Goal: Task Accomplishment & Management: Complete application form

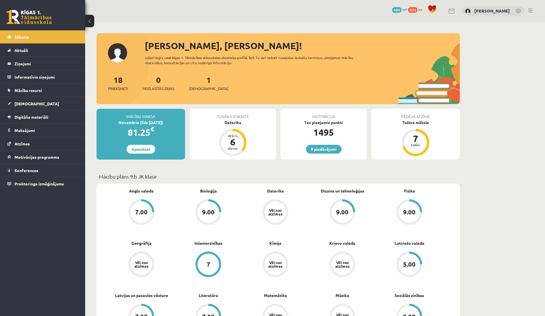
click at [283, 69] on div "Sveiks, Rūdolfs! Laipni lūgts savā Rīgas 1. Tālmācības vidusskolas skolnieka pr…" at bounding box center [277, 71] width 363 height 65
click at [201, 80] on link "1 Ieskaites" at bounding box center [208, 83] width 39 height 17
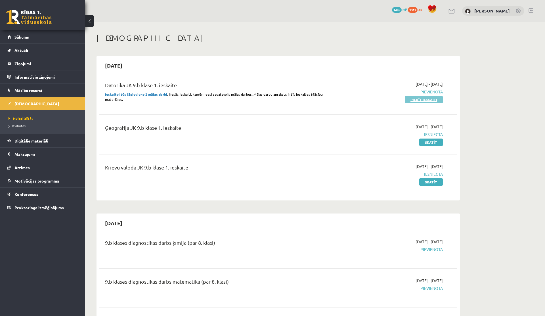
click at [428, 98] on link "Pildīt ieskaiti" at bounding box center [423, 99] width 38 height 7
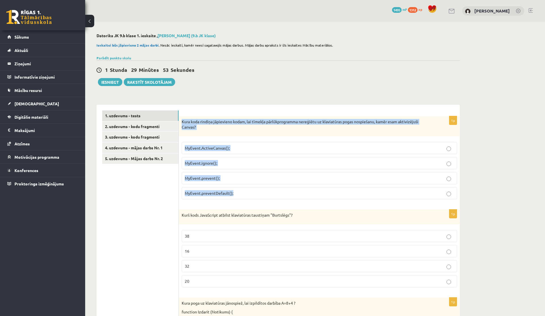
drag, startPoint x: 182, startPoint y: 121, endPoint x: 255, endPoint y: 198, distance: 106.3
click at [255, 198] on div "1p Kura koda rindiņa jāpievieno kodam, lai tīmekļa pārlūkprogramma nereģiētu uz…" at bounding box center [319, 160] width 281 height 88
copy div "Kura koda rindiņa jāpievieno kodam, lai tīmekļa pārlūkprogramma nereģiētu uz kl…"
click at [245, 189] on label "MyEvent.preventDefault();" at bounding box center [319, 193] width 275 height 12
drag, startPoint x: 241, startPoint y: 195, endPoint x: 183, endPoint y: 118, distance: 96.4
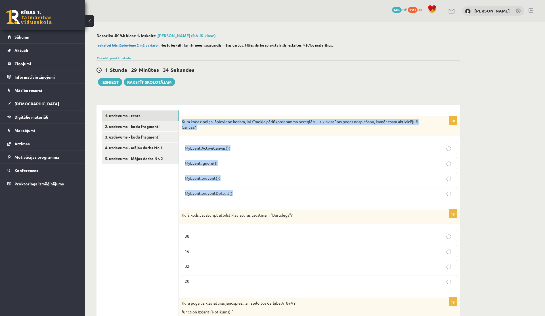
click at [183, 118] on div "1p Kura koda rindiņa jāpievieno kodam, lai tīmekļa pārlūkprogramma nereģiētu uz…" at bounding box center [319, 160] width 281 height 88
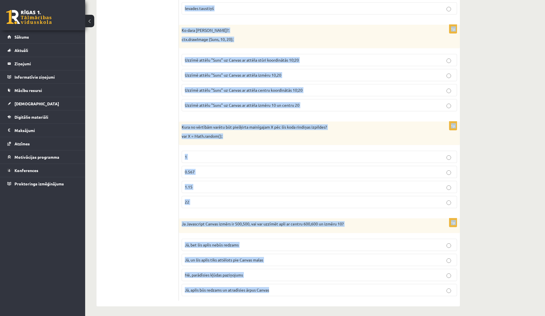
scroll to position [389, 0]
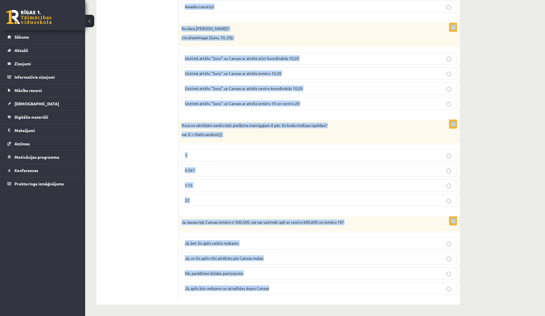
drag, startPoint x: 180, startPoint y: 120, endPoint x: 282, endPoint y: 286, distance: 195.3
click at [282, 286] on form "1p Kura koda rindiņa jāpievieno kodam, lai tīmekļa pārlūkprogramma nereģiētu uz…" at bounding box center [318, 9] width 269 height 577
copy form "Kura koda rindiņa jāpievieno kodam, lai tīmekļa pārlūkprogramma nereģiētu uz kl…"
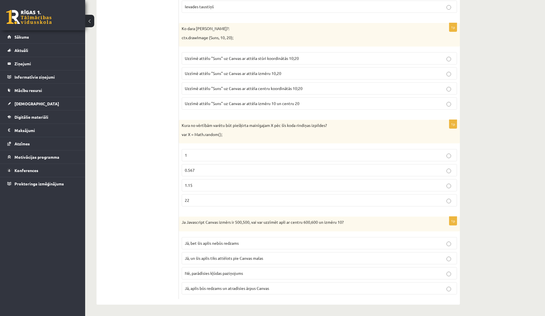
scroll to position [0, 0]
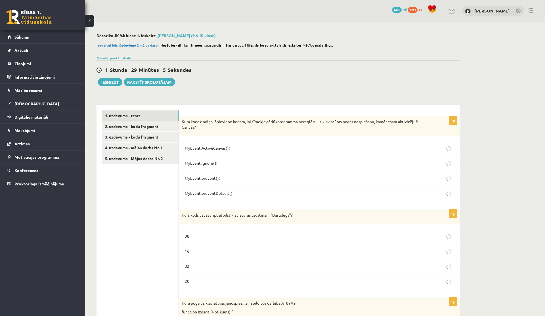
click at [294, 191] on p "MyEvent.preventDefault();" at bounding box center [319, 193] width 269 height 6
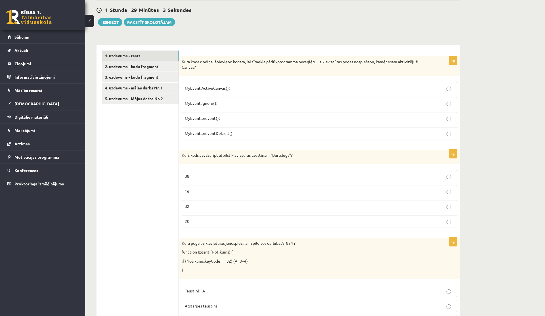
scroll to position [60, 0]
click at [212, 222] on p "20" at bounding box center [319, 221] width 269 height 6
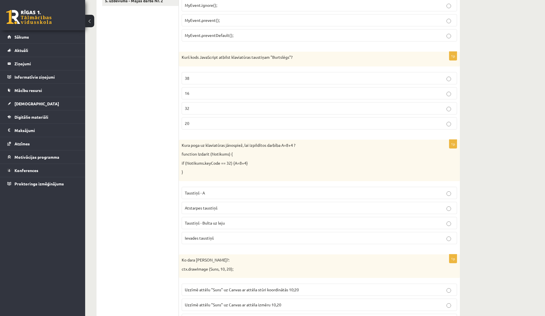
scroll to position [158, 0]
click at [240, 207] on p "Atstarpes taustiņš" at bounding box center [319, 207] width 269 height 6
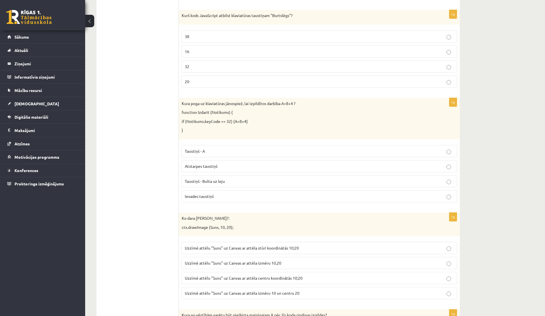
scroll to position [200, 0]
click at [338, 248] on p "Uzzīmē attēlu "Suns" uz Canvas ar attēla stūri koordinātās 10;20" at bounding box center [319, 247] width 269 height 6
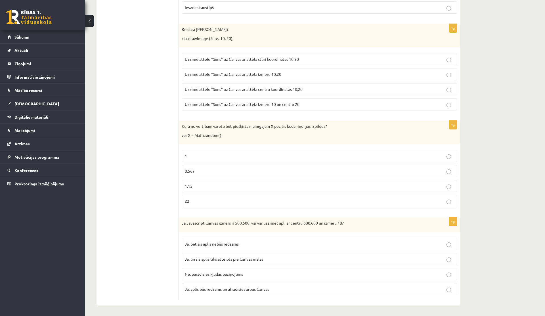
scroll to position [389, 0]
click at [282, 175] on label "0.567" at bounding box center [319, 170] width 275 height 12
click at [261, 244] on p "Jā, bet šis aplis nebūs redzams" at bounding box center [319, 243] width 269 height 6
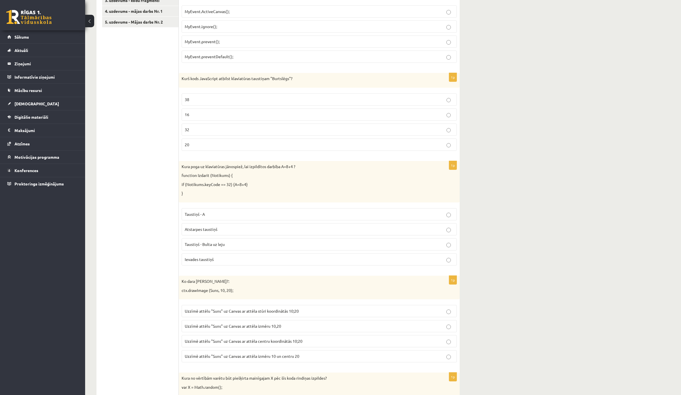
scroll to position [129, 0]
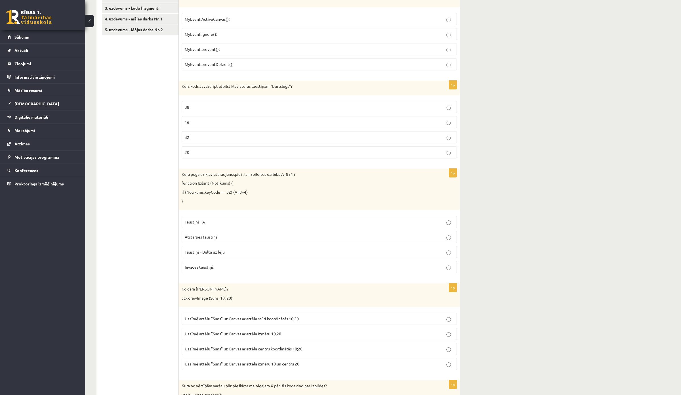
click at [500, 132] on div "**********" at bounding box center [383, 234] width 596 height 683
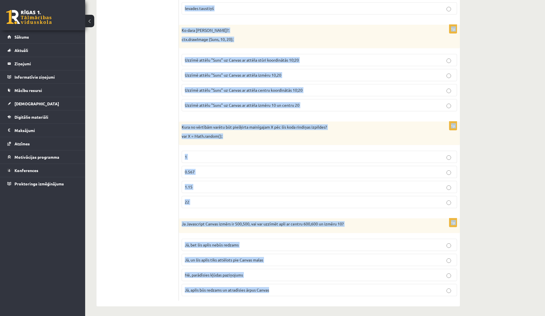
scroll to position [389, 0]
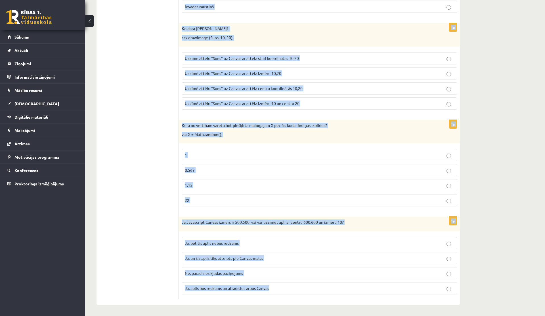
drag, startPoint x: 182, startPoint y: 120, endPoint x: 308, endPoint y: 303, distance: 223.0
click at [308, 303] on div "1p Kura koda rindiņa jāpievieno kodam, lai tīmekļa pārlūkprogramma nereģiētu uz…" at bounding box center [319, 10] width 281 height 589
copy form "Kura koda rindiņa jāpievieno kodam, lai tīmekļa pārlūkprogramma nereģiētu uz kl…"
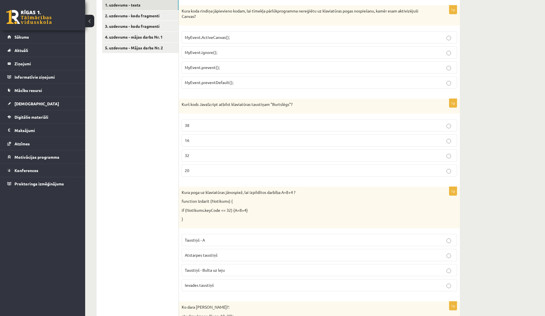
scroll to position [0, 0]
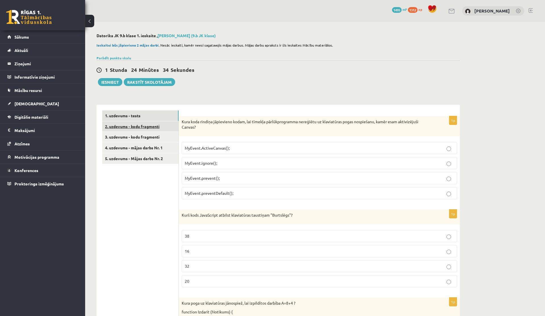
click at [136, 125] on link "2. uzdevums - kodu fragmenti" at bounding box center [140, 126] width 76 height 10
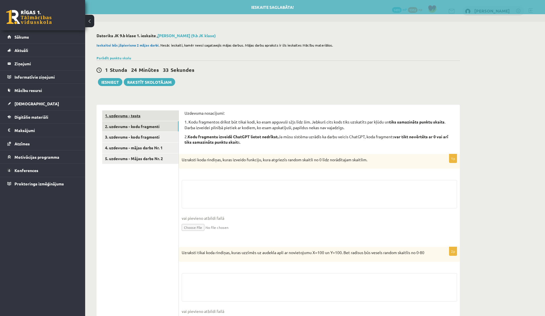
click at [143, 116] on link "1. uzdevums - tests" at bounding box center [140, 115] width 76 height 10
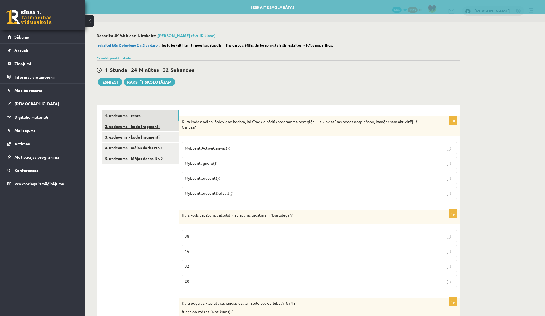
click at [144, 124] on link "2. uzdevums - kodu fragmenti" at bounding box center [140, 126] width 76 height 10
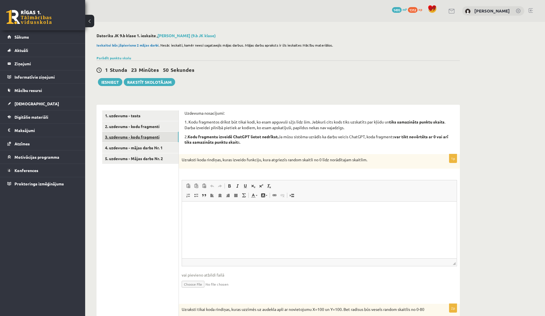
click at [144, 137] on link "3. uzdevums - kodu fragmenti" at bounding box center [140, 137] width 76 height 10
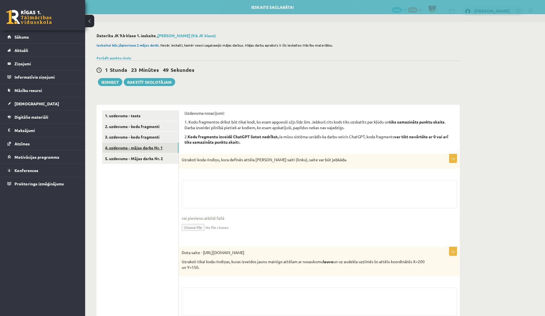
click at [139, 148] on link "4. uzdevums - mājas darbs Nr. 1" at bounding box center [140, 147] width 76 height 10
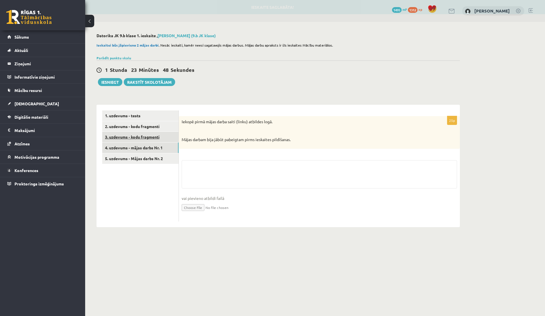
click at [142, 137] on link "3. uzdevums - kodu fragmenti" at bounding box center [140, 137] width 76 height 10
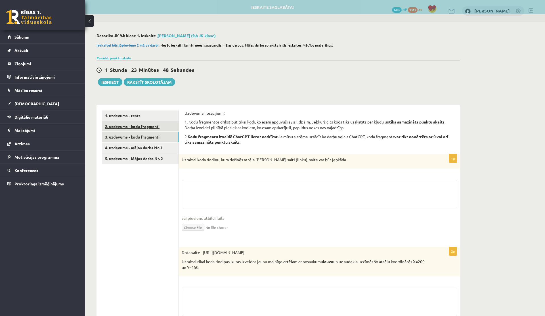
click at [147, 127] on link "2. uzdevums - kodu fragmenti" at bounding box center [140, 126] width 76 height 10
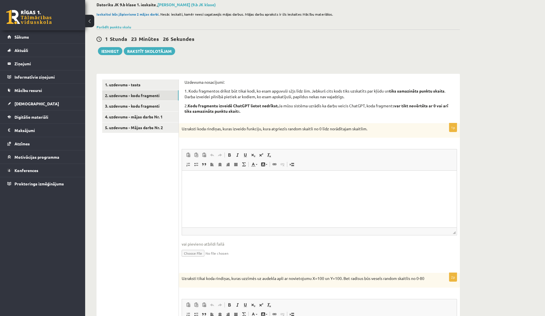
scroll to position [20, 0]
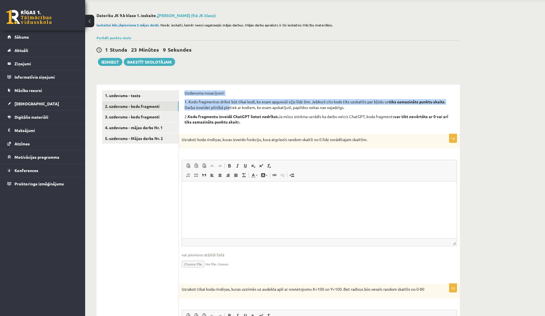
drag, startPoint x: 184, startPoint y: 92, endPoint x: 229, endPoint y: 107, distance: 47.5
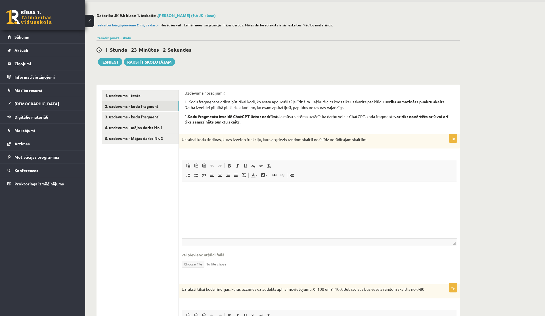
click at [222, 115] on strong "Kodu fragmentu izveidē ChatGPT lietot nedrīkst." at bounding box center [232, 116] width 91 height 5
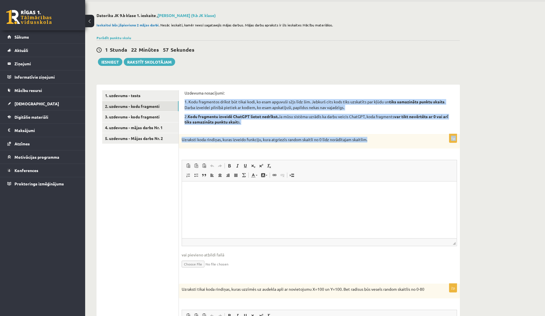
drag, startPoint x: 184, startPoint y: 102, endPoint x: 371, endPoint y: 143, distance: 191.7
copy form "1. Kodu fragmentos drīkst būt tikai kodi, ko esam apguvuši s2js līdz šim. Jebku…"
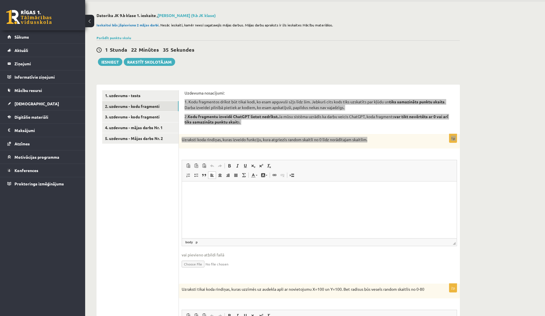
click at [336, 187] on p "Rich Text Editor, wiswyg-editor-user-answer-47433818048000" at bounding box center [318, 190] width 263 height 6
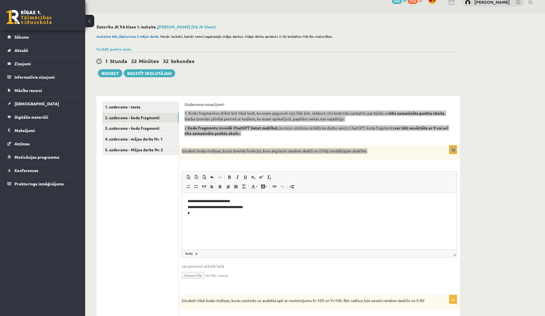
scroll to position [9, 0]
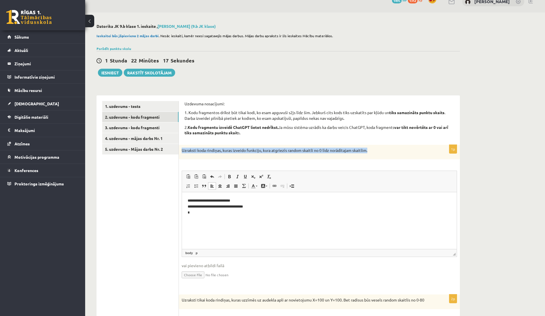
drag, startPoint x: 376, startPoint y: 151, endPoint x: 180, endPoint y: 149, distance: 196.3
click at [180, 149] on div "Uzraksti koda rindiņas, kuras izveido funkciju, kura atgriezīs random skaitli n…" at bounding box center [319, 152] width 281 height 15
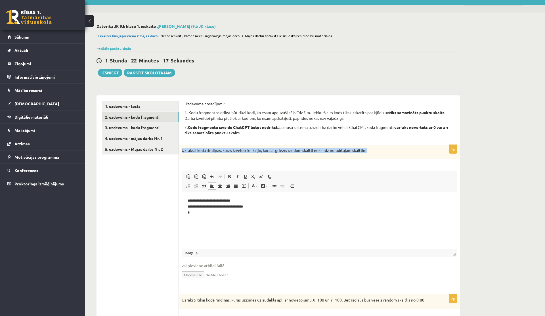
copy p "Uzraksti koda rindiņas, kuras izveido funkciju, kura atgriezīs random skaitli n…"
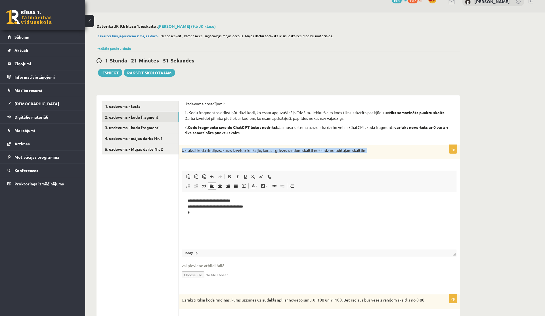
click at [377, 147] on div "Uzraksti koda rindiņas, kuras izveido funkciju, kura atgriezīs random skaitli n…" at bounding box center [319, 152] width 281 height 15
drag, startPoint x: 373, startPoint y: 149, endPoint x: 180, endPoint y: 150, distance: 193.2
click at [180, 150] on div "Uzraksti koda rindiņas, kuras izveido funkciju, kura atgriezīs random skaitli n…" at bounding box center [319, 152] width 281 height 15
copy p "Uzraksti koda rindiņas, kuras izveido funkciju, kura atgriezīs random skaitli n…"
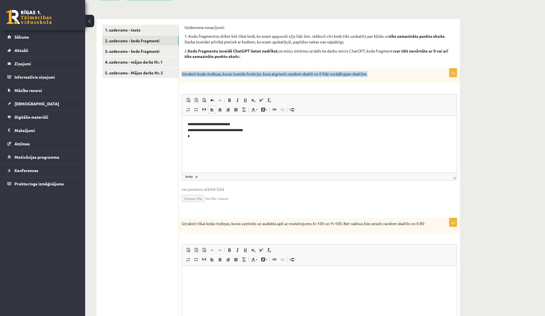
scroll to position [85, 0]
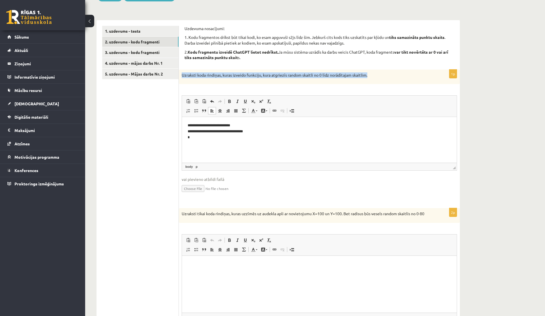
drag, startPoint x: 454, startPoint y: 179, endPoint x: 449, endPoint y: 167, distance: 12.4
click at [449, 167] on span "◢ Elements path body p" at bounding box center [319, 167] width 275 height 8
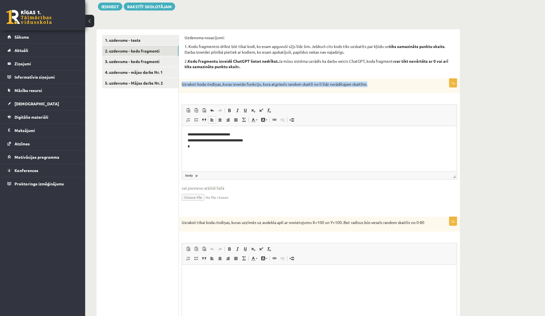
scroll to position [70, 0]
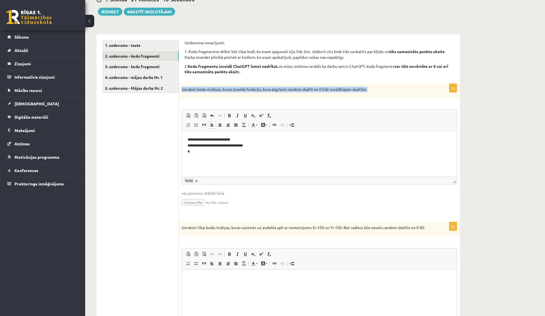
drag, startPoint x: 200, startPoint y: 179, endPoint x: 190, endPoint y: 178, distance: 10.5
click at [190, 178] on span "body p" at bounding box center [193, 180] width 19 height 5
click at [190, 182] on link "body" at bounding box center [189, 180] width 10 height 5
click at [197, 181] on link "p" at bounding box center [196, 180] width 4 height 5
click at [210, 160] on html "**********" at bounding box center [319, 145] width 275 height 29
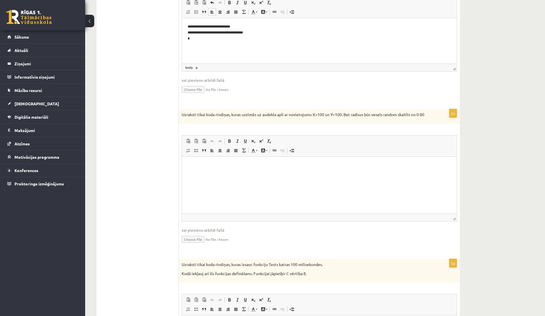
scroll to position [184, 0]
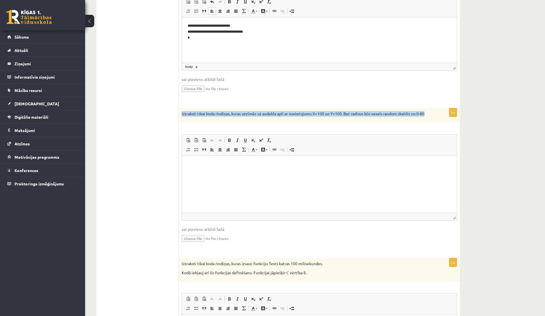
drag, startPoint x: 181, startPoint y: 114, endPoint x: 433, endPoint y: 114, distance: 251.3
click at [433, 115] on div "Uzraksti tikai koda rindiņas, kuras uzzīmēs uz audekla apli ar novietojumu X=10…" at bounding box center [319, 115] width 281 height 15
copy p "Uzraksti tikai koda rindiņas, kuras uzzīmēs uz audekla apli ar novietojumu X=10…"
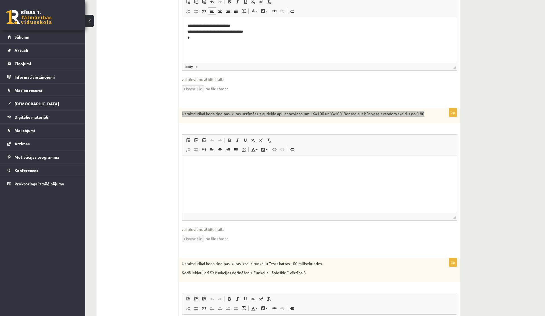
click at [300, 163] on p "Rich Text Editor, wiswyg-editor-user-answer-47433817937320" at bounding box center [318, 164] width 263 height 6
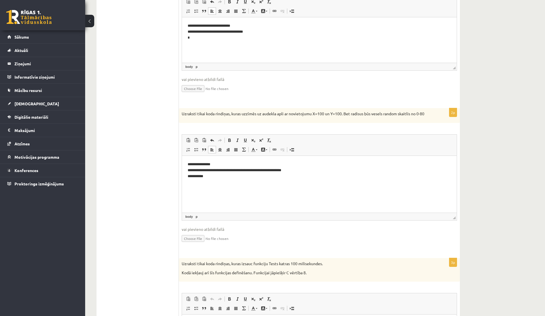
click at [435, 111] on div "Uzraksti tikai koda rindiņas, kuras uzzīmēs uz audekla apli ar novietojumu X=10…" at bounding box center [319, 115] width 281 height 15
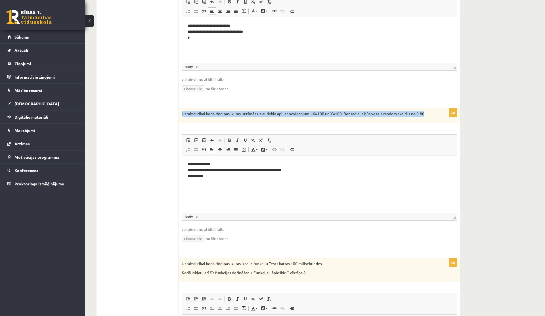
drag, startPoint x: 435, startPoint y: 111, endPoint x: 409, endPoint y: 117, distance: 27.0
click at [409, 117] on div "Uzraksti tikai koda rindiņas, kuras uzzīmēs uz audekla apli ar novietojumu X=10…" at bounding box center [319, 115] width 281 height 15
click at [438, 113] on div "Uzraksti tikai koda rindiņas, kuras uzzīmēs uz audekla apli ar novietojumu X=10…" at bounding box center [319, 115] width 281 height 15
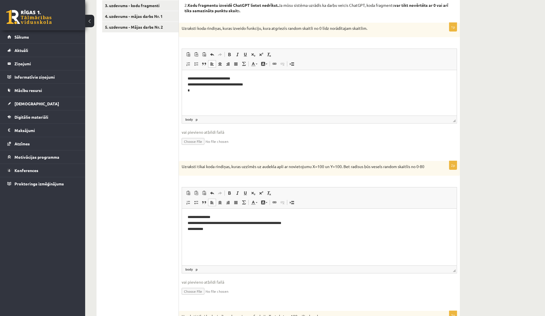
scroll to position [131, 0]
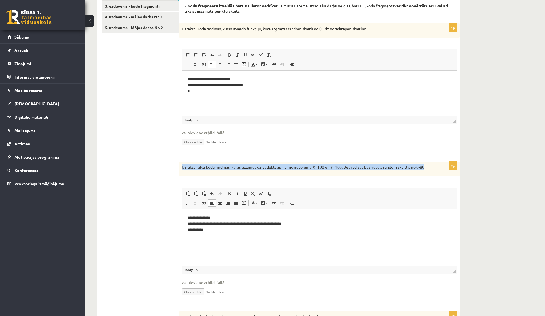
drag, startPoint x: 181, startPoint y: 166, endPoint x: 433, endPoint y: 167, distance: 252.1
click at [433, 168] on div "Uzraksti tikai koda rindiņas, kuras uzzīmēs uz audekla apli ar novietojumu X=10…" at bounding box center [319, 168] width 281 height 15
copy p "Uzraksti tikai koda rindiņas, kuras uzzīmēs uz audekla apli ar novietojumu X=10…"
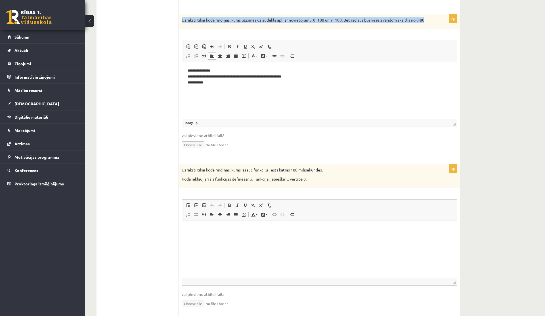
scroll to position [279, 0]
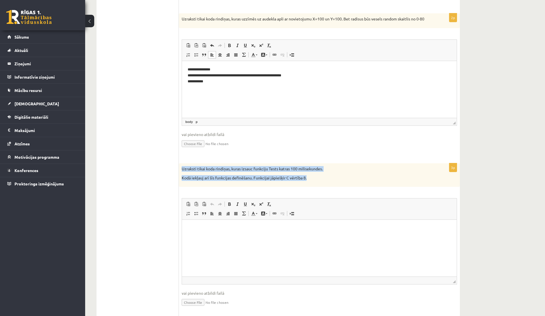
drag, startPoint x: 311, startPoint y: 178, endPoint x: 185, endPoint y: 163, distance: 126.6
click at [185, 163] on form "**********" at bounding box center [318, 74] width 269 height 484
copy div "Uzraksti tikai koda rindiņas, kuras izsauc funkciju Tests katras 100 milisekund…"
click at [219, 231] on html at bounding box center [319, 228] width 275 height 17
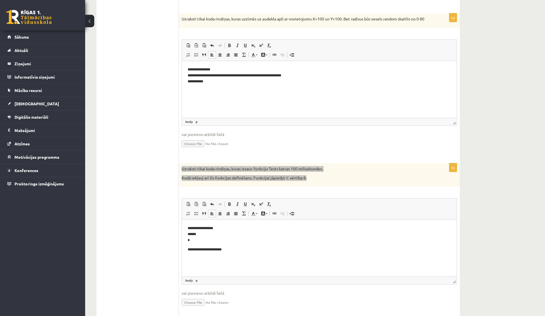
click at [201, 243] on body "**********" at bounding box center [318, 238] width 263 height 27
drag, startPoint x: 230, startPoint y: 251, endPoint x: 182, endPoint y: 225, distance: 54.2
click at [182, 225] on html "**********" at bounding box center [319, 239] width 275 height 39
copy body "**********"
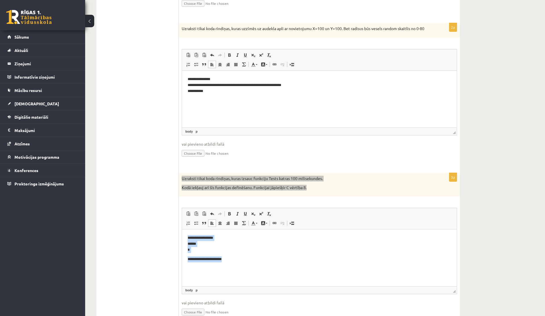
scroll to position [265, 0]
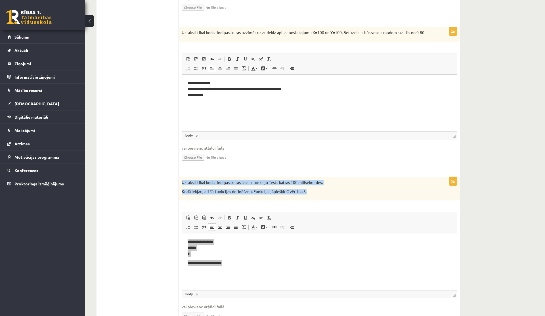
click at [322, 190] on p "Kodā iekļauj arī šīs funkcijas definēšanu. Funkcijai jāpiešķir C vērtība 8." at bounding box center [305, 192] width 247 height 6
drag, startPoint x: 316, startPoint y: 191, endPoint x: 184, endPoint y: 178, distance: 132.3
click at [184, 178] on div "Uzraksti tikai koda rindiņas, kuras izsauc funkciju Tests katras 100 milisekund…" at bounding box center [319, 189] width 281 height 24
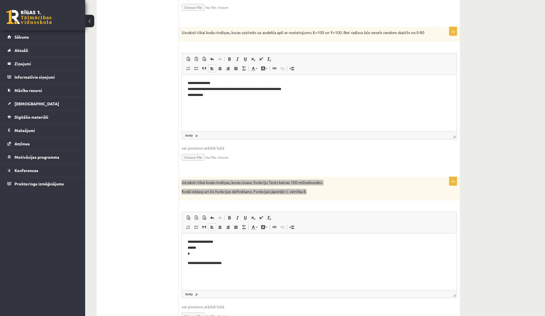
click at [236, 258] on body "**********" at bounding box center [318, 252] width 263 height 27
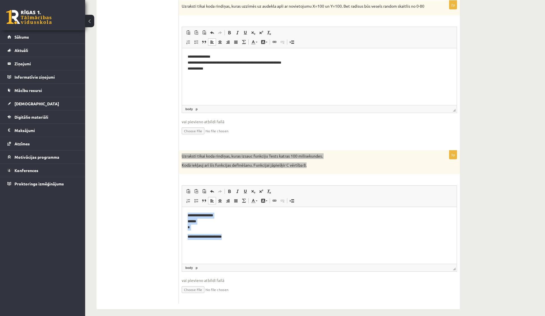
scroll to position [297, 0]
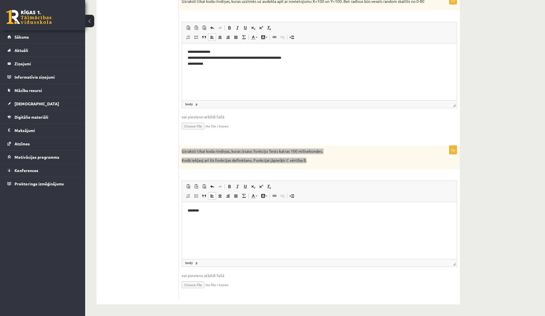
click at [215, 212] on p "********" at bounding box center [318, 211] width 263 height 6
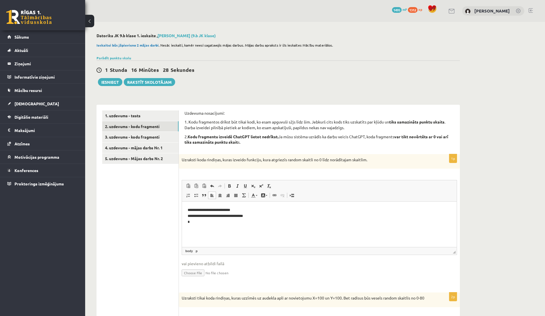
scroll to position [134, 0]
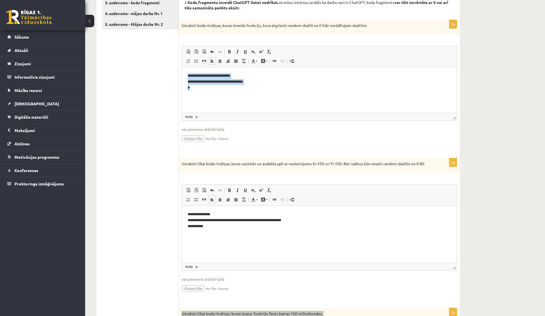
drag, startPoint x: 197, startPoint y: 93, endPoint x: 183, endPoint y: 72, distance: 25.3
click at [183, 72] on html "**********" at bounding box center [319, 81] width 275 height 29
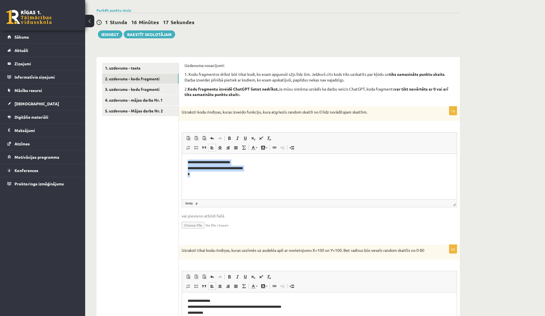
scroll to position [55, 0]
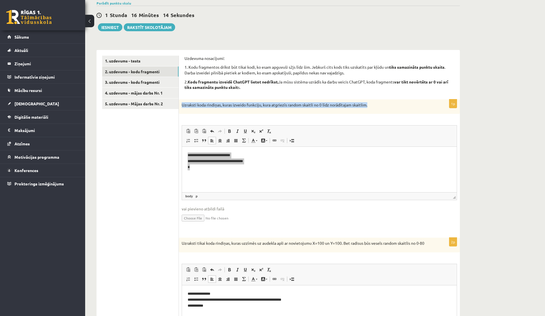
drag, startPoint x: 182, startPoint y: 106, endPoint x: 371, endPoint y: 105, distance: 189.2
click at [371, 105] on p "Uzraksti koda rindiņas, kuras izveido funkciju, kura atgriezīs random skaitli n…" at bounding box center [305, 105] width 247 height 6
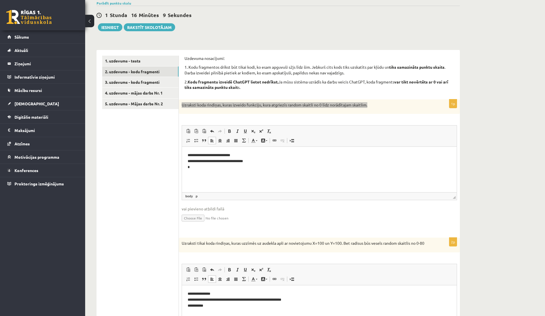
click at [230, 168] on p "**********" at bounding box center [318, 161] width 263 height 18
drag, startPoint x: 204, startPoint y: 170, endPoint x: 183, endPoint y: 156, distance: 24.9
click at [183, 156] on html "**********" at bounding box center [319, 161] width 275 height 29
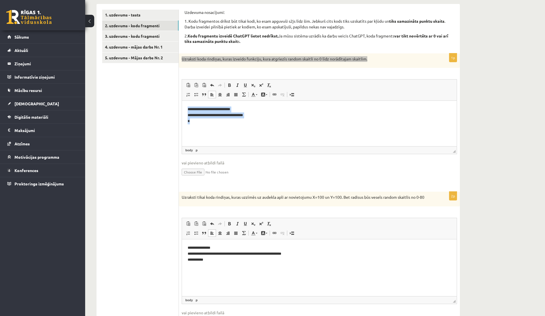
scroll to position [109, 0]
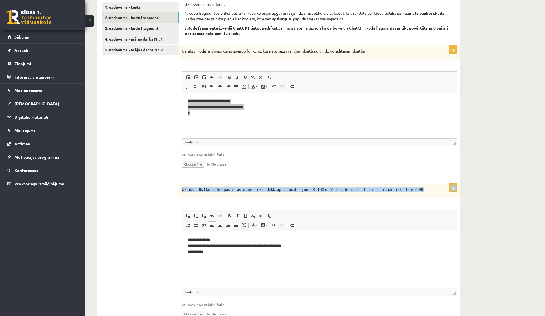
drag, startPoint x: 433, startPoint y: 188, endPoint x: 212, endPoint y: 178, distance: 221.7
click at [212, 178] on form "**********" at bounding box center [318, 244] width 269 height 484
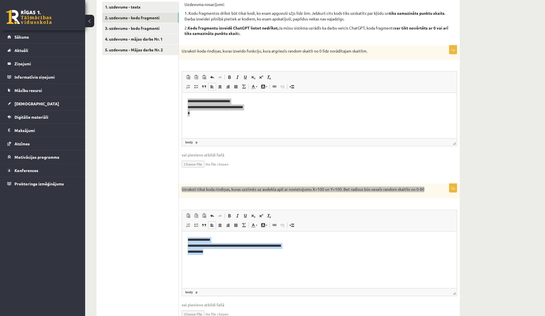
drag, startPoint x: 213, startPoint y: 251, endPoint x: 187, endPoint y: 239, distance: 27.9
click at [187, 239] on p "**********" at bounding box center [318, 246] width 263 height 18
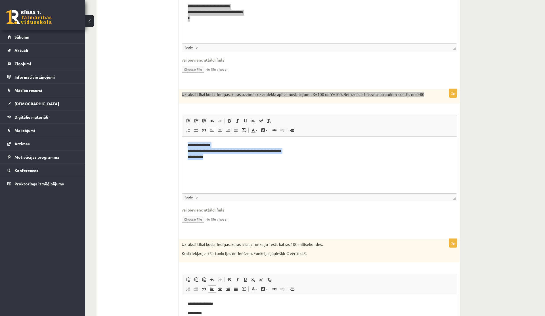
scroll to position [212, 0]
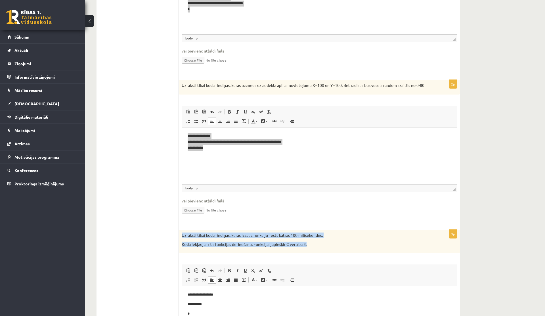
drag, startPoint x: 309, startPoint y: 246, endPoint x: 182, endPoint y: 235, distance: 127.5
click at [182, 235] on div "Uzraksti tikai koda rindiņas, kuras izsauc funkciju Tests katras 100 milisekund…" at bounding box center [319, 241] width 281 height 24
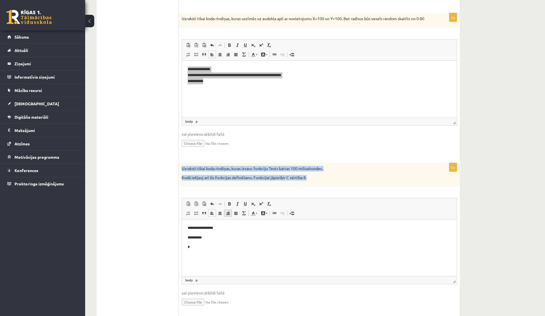
scroll to position [288, 0]
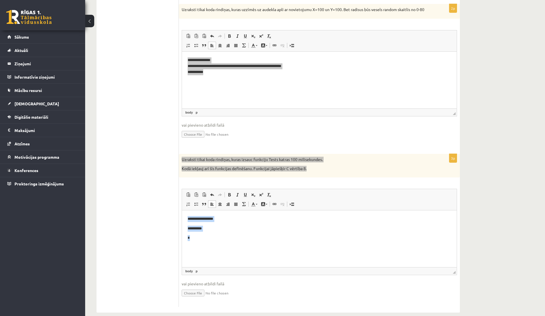
drag, startPoint x: 198, startPoint y: 237, endPoint x: 185, endPoint y: 212, distance: 27.9
click at [185, 212] on html "**********" at bounding box center [319, 228] width 275 height 36
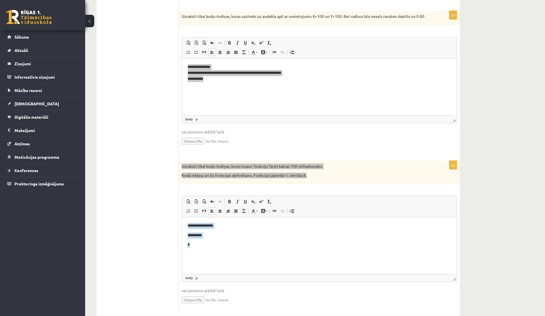
scroll to position [292, 0]
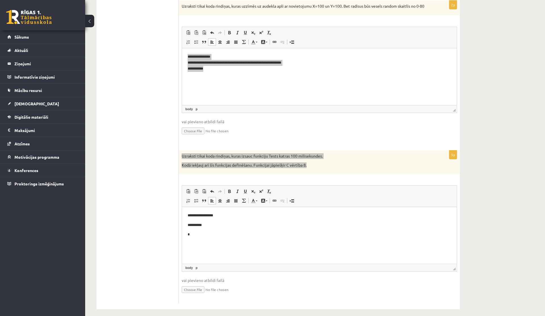
click at [191, 226] on p "**********" at bounding box center [318, 225] width 263 height 6
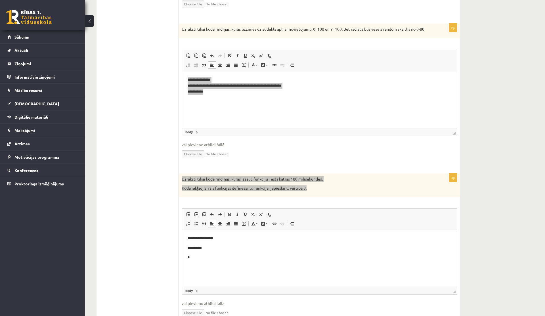
scroll to position [90, 0]
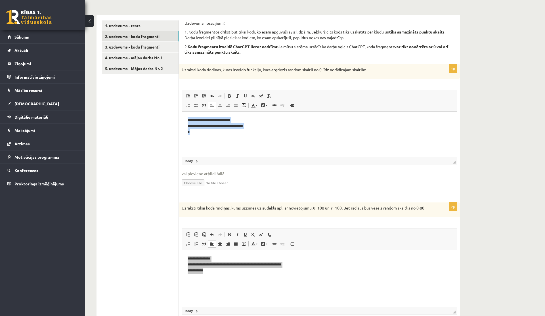
click at [192, 134] on p "**********" at bounding box center [318, 126] width 263 height 18
drag, startPoint x: 192, startPoint y: 134, endPoint x: 186, endPoint y: 122, distance: 12.8
click at [186, 122] on html "**********" at bounding box center [319, 125] width 275 height 29
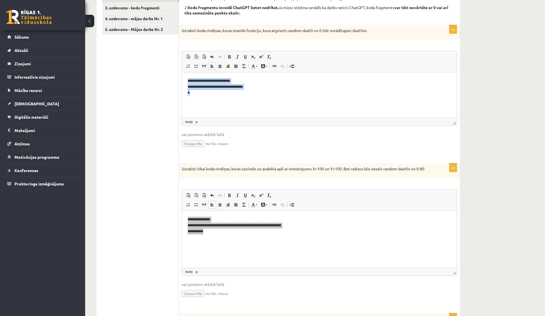
scroll to position [136, 0]
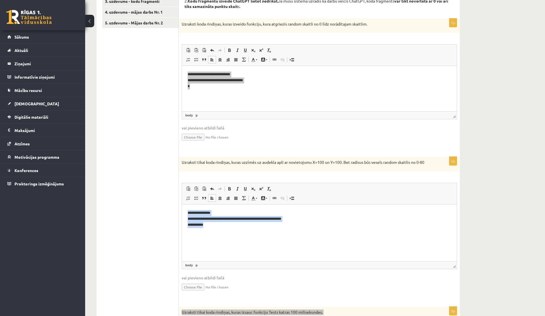
drag, startPoint x: 206, startPoint y: 227, endPoint x: 184, endPoint y: 210, distance: 27.6
click at [184, 210] on html "**********" at bounding box center [319, 218] width 275 height 29
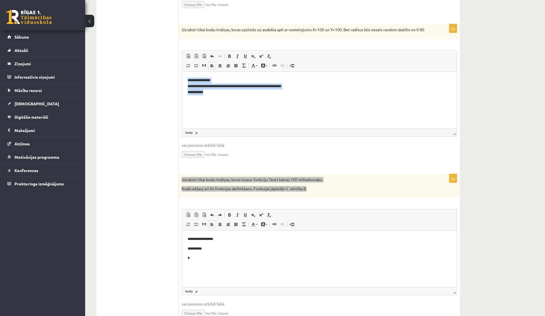
scroll to position [268, 0]
drag, startPoint x: 197, startPoint y: 262, endPoint x: 188, endPoint y: 238, distance: 25.3
click at [188, 238] on html "**********" at bounding box center [319, 249] width 275 height 36
drag, startPoint x: 198, startPoint y: 259, endPoint x: 187, endPoint y: 239, distance: 23.1
click at [187, 239] on html "**********" at bounding box center [319, 249] width 275 height 36
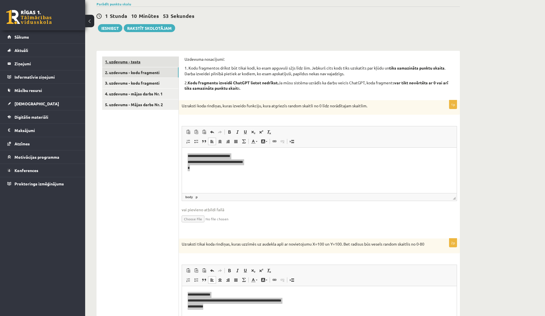
scroll to position [54, 0]
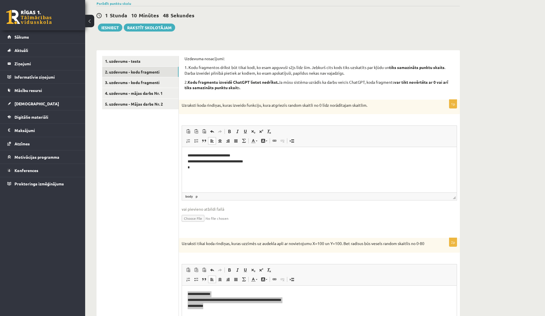
click at [314, 155] on p "**********" at bounding box center [318, 162] width 263 height 18
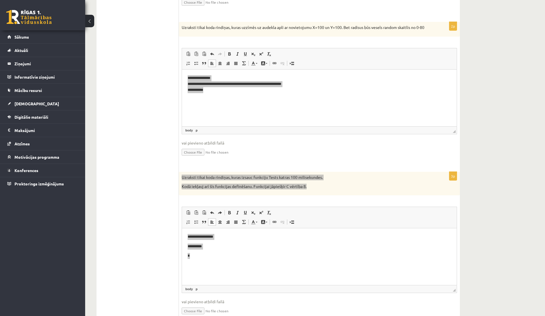
scroll to position [297, 0]
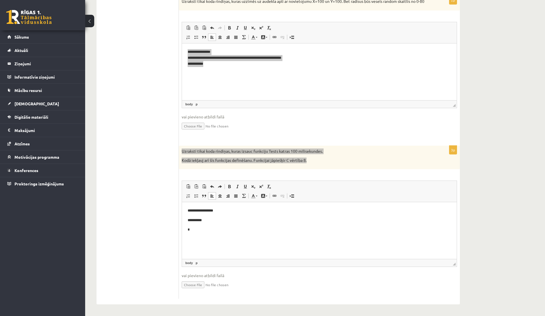
click at [272, 209] on p "**********" at bounding box center [318, 211] width 263 height 6
click at [272, 72] on html "**********" at bounding box center [319, 57] width 275 height 29
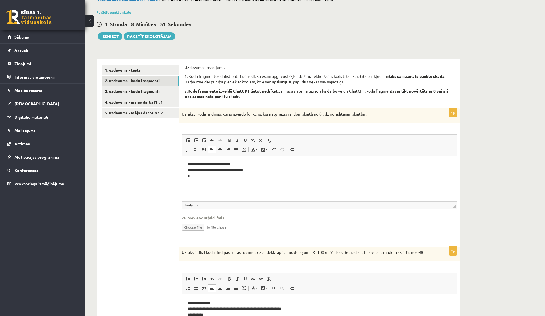
scroll to position [0, 0]
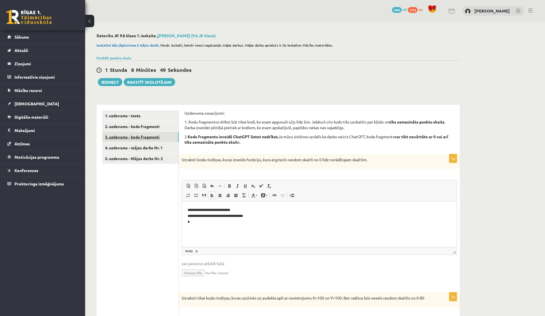
click at [119, 138] on link "3. uzdevums - kodu fragmenti" at bounding box center [140, 137] width 76 height 10
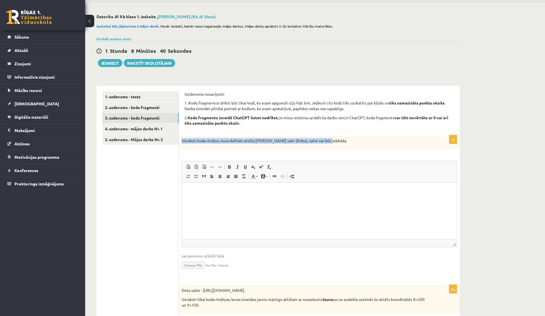
drag, startPoint x: 332, startPoint y: 142, endPoint x: 182, endPoint y: 137, distance: 149.6
click at [182, 137] on div "Uzraksti koda rindiņu, kura definēs attēla MyImg saiti (linku), saite var būt j…" at bounding box center [319, 142] width 281 height 15
click at [282, 199] on html at bounding box center [319, 190] width 275 height 17
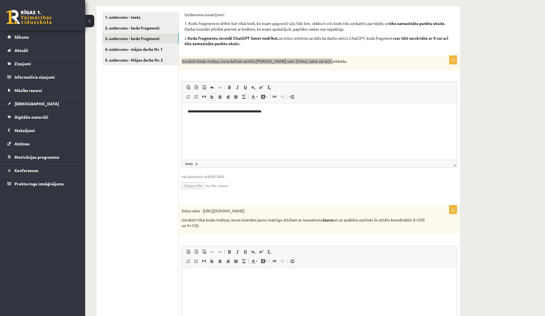
scroll to position [98, 0]
click at [189, 165] on link "body" at bounding box center [189, 163] width 10 height 5
click at [197, 165] on link "p" at bounding box center [196, 163] width 4 height 5
click at [244, 126] on html "**********" at bounding box center [319, 114] width 275 height 23
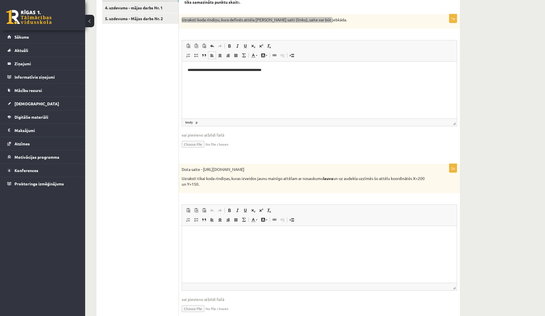
scroll to position [150, 0]
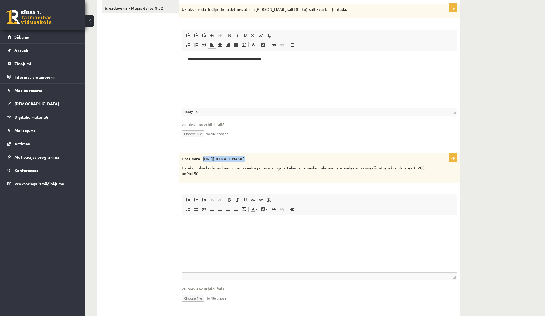
drag, startPoint x: 203, startPoint y: 160, endPoint x: 355, endPoint y: 163, distance: 151.2
click at [355, 163] on div "Dota saite - https://clipart4school.com/wp-content/uploads/2018/03/lion-color-p…" at bounding box center [319, 167] width 281 height 29
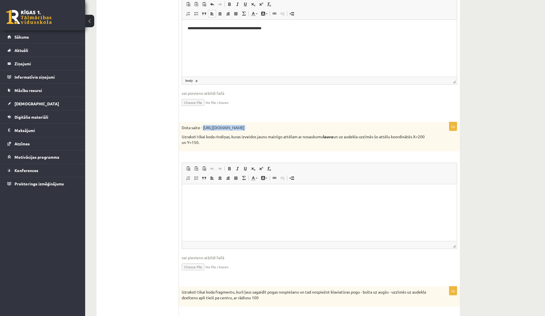
scroll to position [182, 0]
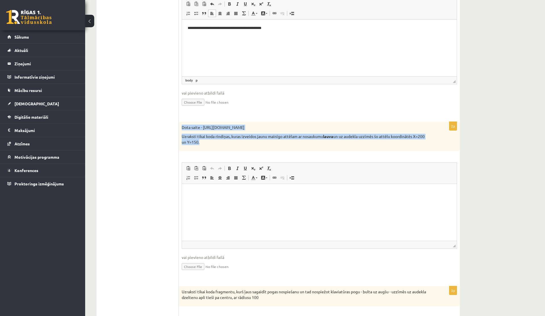
drag, startPoint x: 181, startPoint y: 128, endPoint x: 234, endPoint y: 142, distance: 54.7
click at [234, 142] on div "Dota saite - https://clipart4school.com/wp-content/uploads/2018/03/lion-color-p…" at bounding box center [319, 136] width 281 height 29
click at [326, 145] on div "Dota saite - https://clipart4school.com/wp-content/uploads/2018/03/lion-color-p…" at bounding box center [319, 136] width 281 height 29
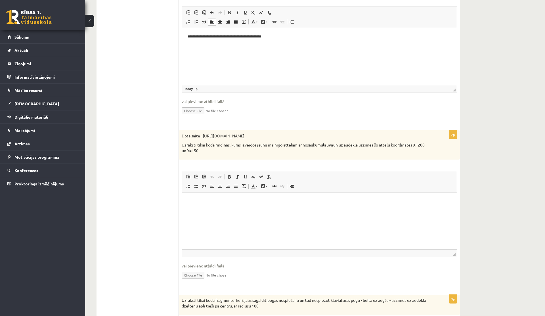
scroll to position [174, 0]
click at [186, 274] on input "file" at bounding box center [319, 274] width 275 height 12
click at [241, 208] on html at bounding box center [319, 200] width 275 height 17
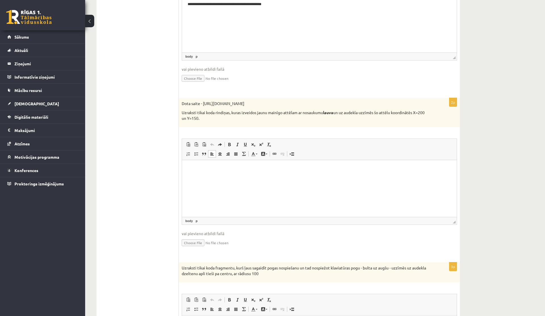
scroll to position [205, 0]
click at [270, 178] on html at bounding box center [319, 168] width 275 height 17
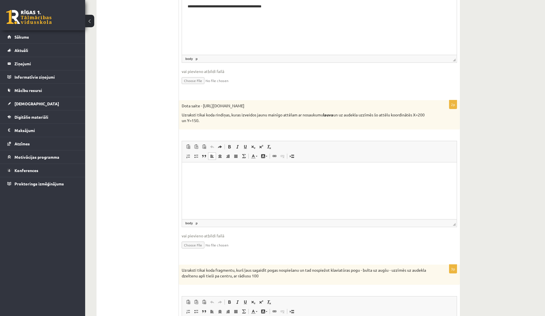
scroll to position [202, 0]
paste body "Rich Text Editor, wiswyg-editor-user-answer-47433897775720"
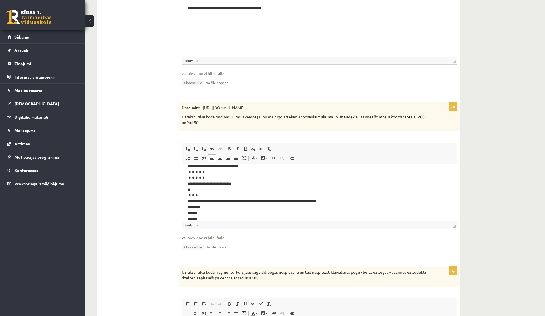
scroll to position [203, 0]
click at [222, 194] on p "**********" at bounding box center [318, 144] width 263 height 153
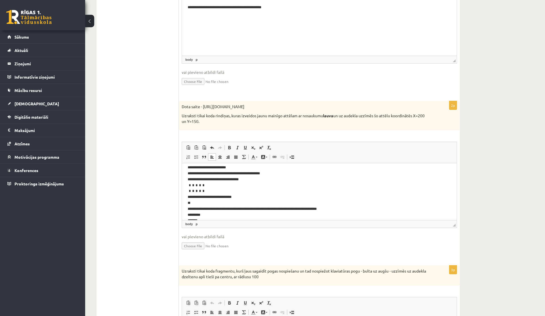
scroll to position [80, 0]
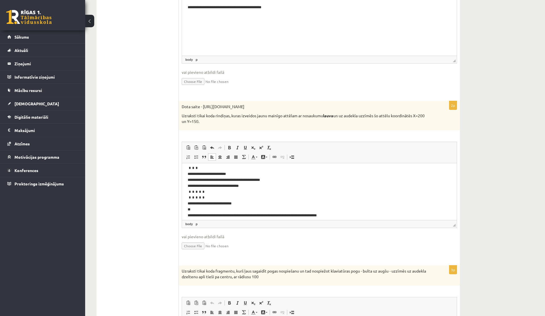
click at [224, 198] on p "**********" at bounding box center [318, 161] width 263 height 147
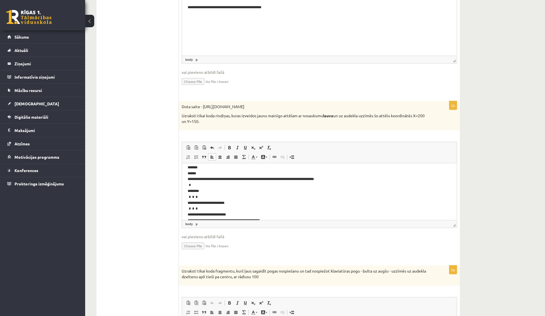
scroll to position [39, 0]
click at [222, 186] on p "**********" at bounding box center [318, 200] width 263 height 142
click at [211, 193] on p "**********" at bounding box center [318, 197] width 263 height 136
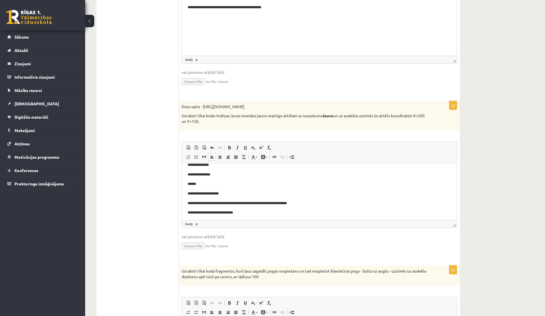
scroll to position [0, 0]
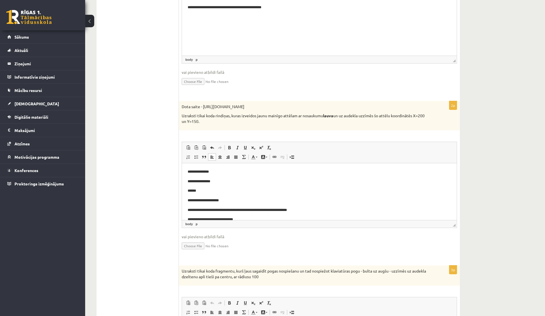
click at [234, 184] on p "**********" at bounding box center [318, 181] width 263 height 6
click at [185, 243] on input "file" at bounding box center [319, 245] width 275 height 12
type input "**********"
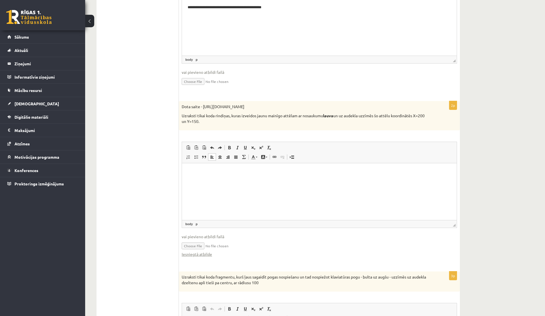
click at [212, 245] on input "file" at bounding box center [319, 245] width 275 height 12
click at [206, 247] on input "file" at bounding box center [319, 245] width 275 height 12
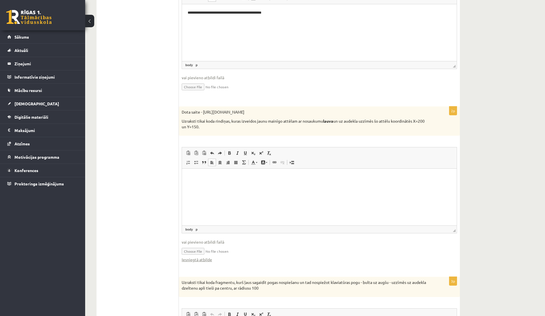
scroll to position [195, 0]
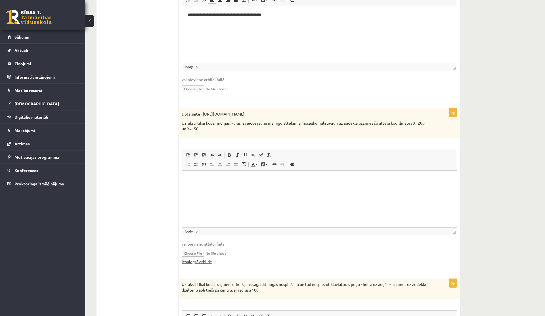
click at [206, 263] on link "Iesniegtā atbilde" at bounding box center [197, 261] width 30 height 6
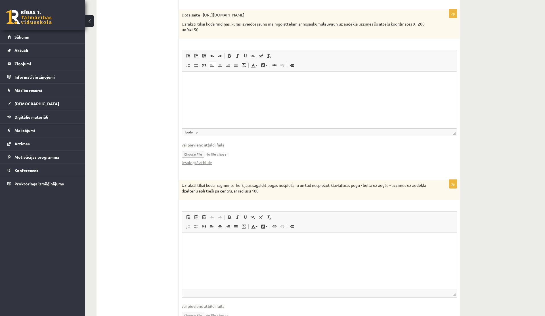
scroll to position [326, 0]
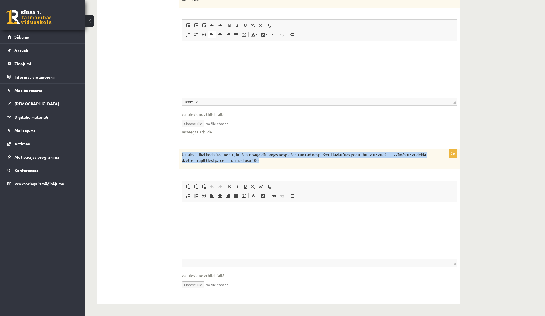
drag, startPoint x: 280, startPoint y: 159, endPoint x: 179, endPoint y: 155, distance: 100.5
click at [179, 155] on div "Uzraksti tikai koda fragmentu, kurš ļaus sagaidīt pogas nospiešanu un tad nospi…" at bounding box center [319, 159] width 281 height 20
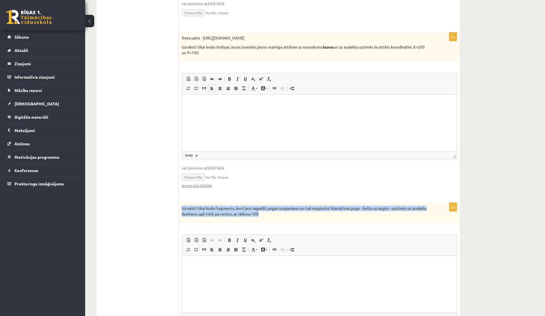
scroll to position [267, 0]
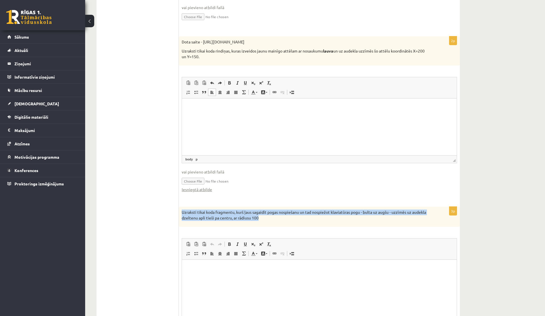
click at [275, 220] on p "Uzraksti tikai koda fragmentu, kurš ļaus sagaidīt pogas nospiešanu un tad nospi…" at bounding box center [305, 214] width 247 height 11
drag, startPoint x: 275, startPoint y: 220, endPoint x: 181, endPoint y: 212, distance: 95.0
click at [181, 212] on div "Uzraksti tikai koda fragmentu, kurš ļaus sagaidīt pogas nospiešanu un tad nospi…" at bounding box center [319, 216] width 281 height 20
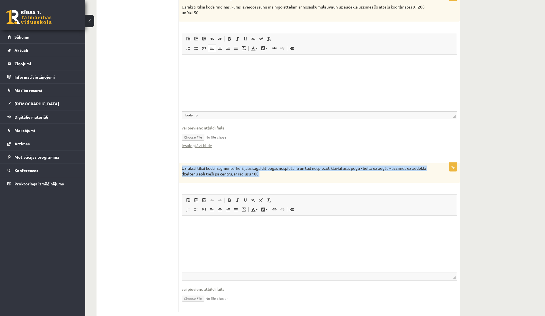
scroll to position [324, 0]
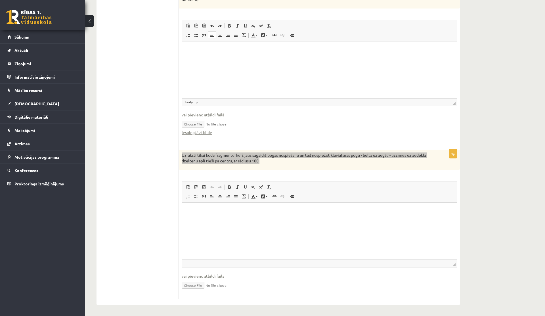
click at [217, 220] on html at bounding box center [319, 211] width 275 height 17
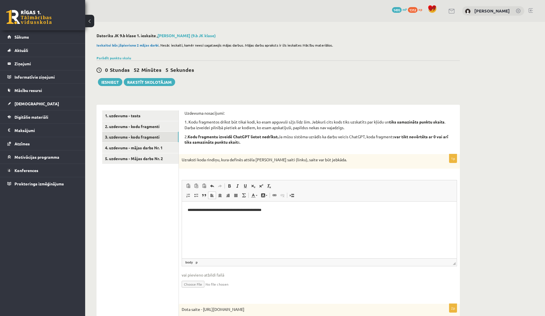
scroll to position [6, 0]
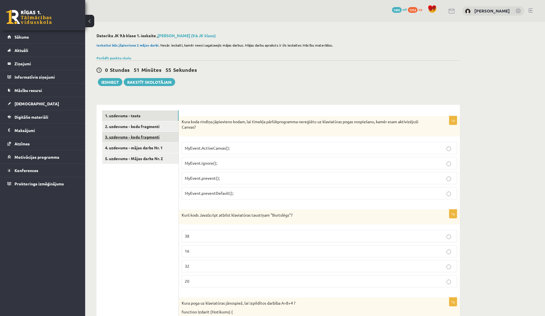
click at [119, 132] on link "3. uzdevums - kodu fragmenti" at bounding box center [140, 137] width 76 height 10
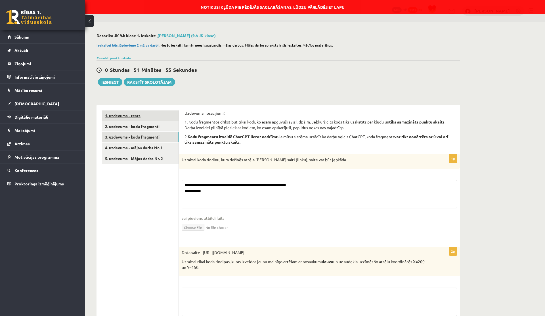
click at [127, 120] on link "1. uzdevums - tests" at bounding box center [140, 115] width 76 height 10
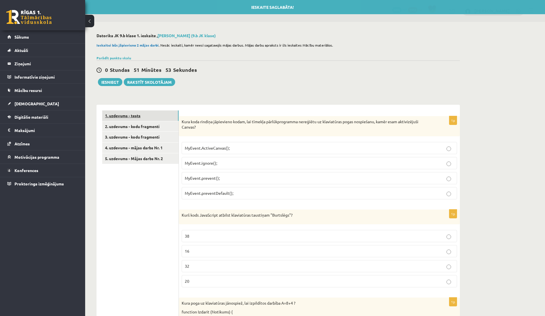
click at [132, 118] on link "1. uzdevums - tests" at bounding box center [140, 115] width 76 height 10
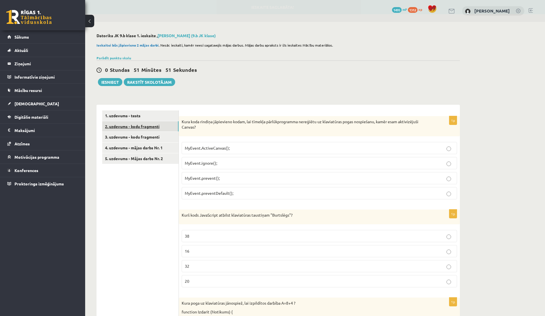
click at [138, 126] on link "2. uzdevums - kodu fragmenti" at bounding box center [140, 126] width 76 height 10
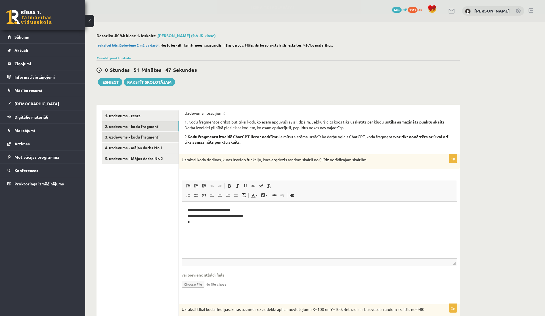
click at [134, 136] on link "3. uzdevums - kodu fragmenti" at bounding box center [140, 137] width 76 height 10
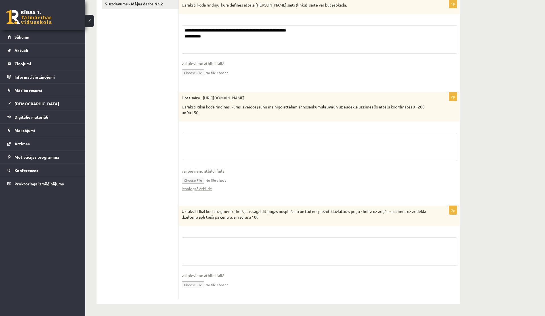
scroll to position [155, 0]
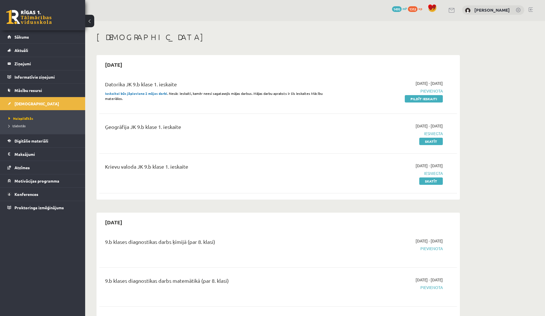
scroll to position [2, 0]
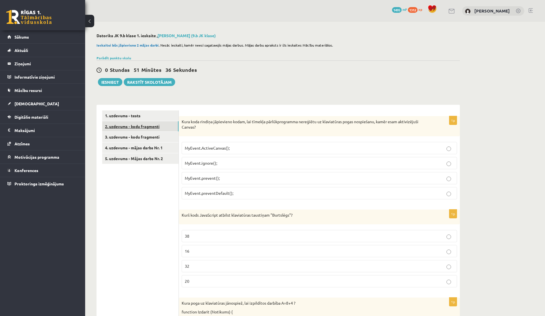
click at [130, 121] on link "2. uzdevums - kodu fragmenti" at bounding box center [140, 126] width 76 height 10
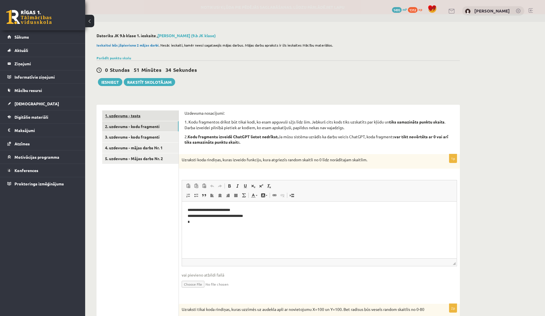
click at [131, 117] on link "1. uzdevums - tests" at bounding box center [140, 115] width 76 height 10
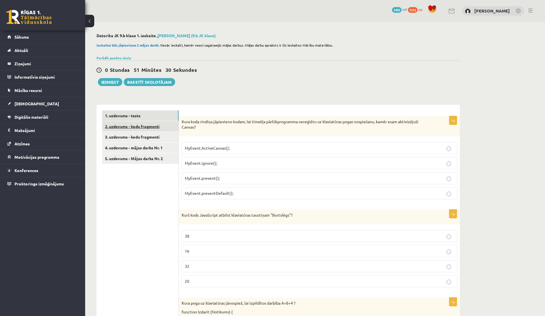
click at [145, 125] on link "2. uzdevums - kodu fragmenti" at bounding box center [140, 126] width 76 height 10
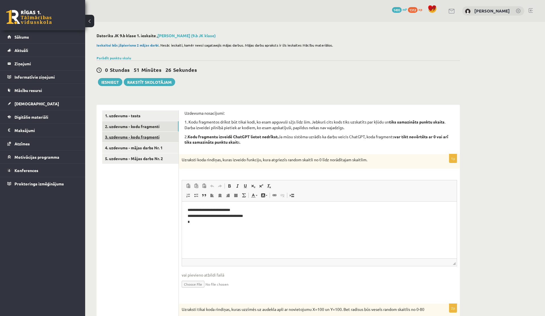
click at [147, 138] on link "3. uzdevums - kodu fragmenti" at bounding box center [140, 137] width 76 height 10
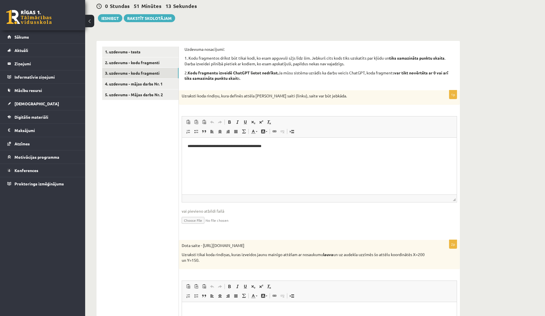
scroll to position [29, 0]
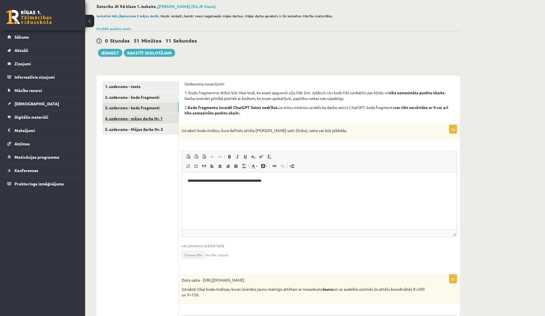
click at [149, 119] on link "4. uzdevums - mājas darbs Nr. 1" at bounding box center [140, 118] width 76 height 10
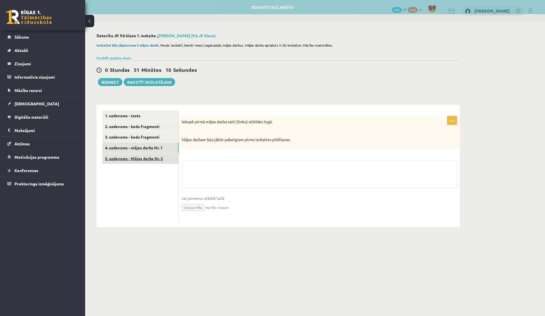
click at [136, 159] on link "5. uzdevums - Mājas darbs Nr. 2" at bounding box center [140, 158] width 76 height 10
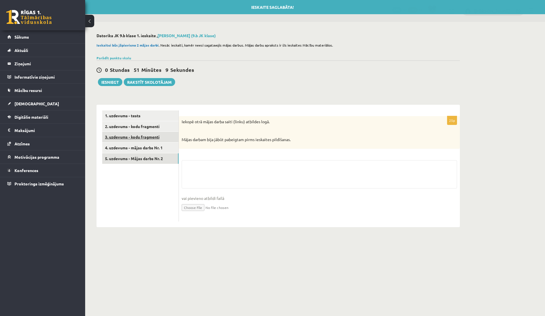
click at [144, 137] on link "3. uzdevums - kodu fragmenti" at bounding box center [140, 137] width 76 height 10
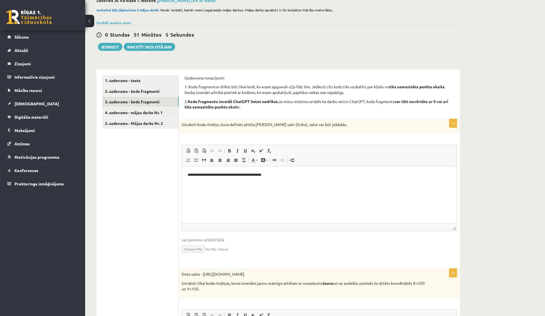
scroll to position [7, 0]
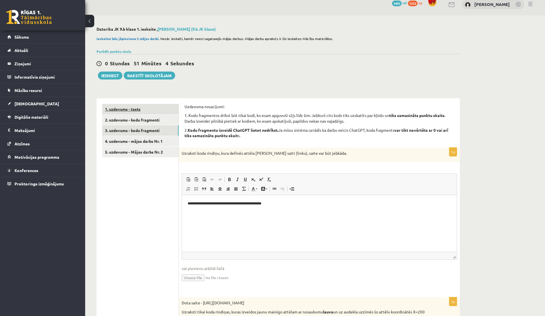
click at [137, 109] on link "1. uzdevums - tests" at bounding box center [140, 109] width 76 height 10
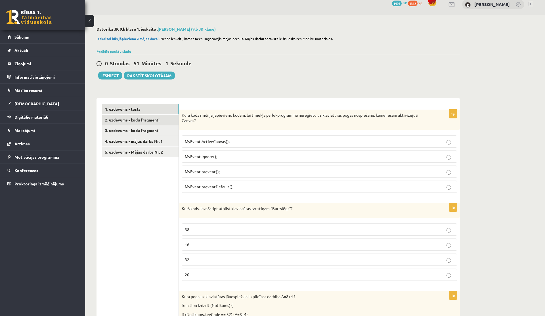
click at [164, 122] on link "2. uzdevums - kodu fragmenti" at bounding box center [140, 120] width 76 height 10
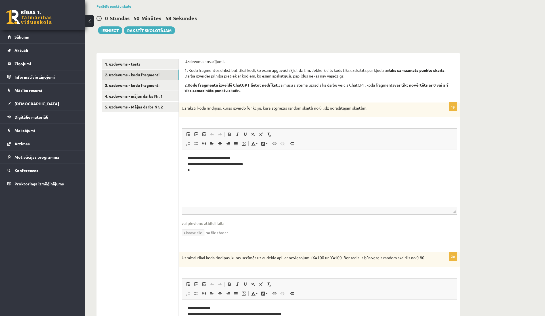
scroll to position [0, 0]
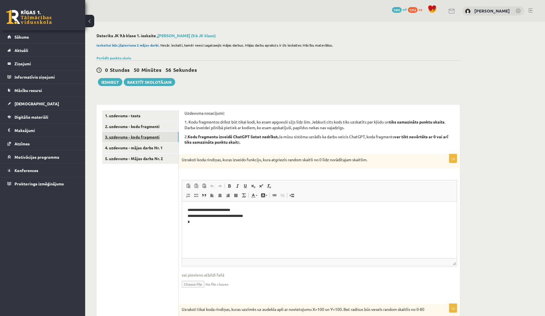
click at [138, 138] on link "3. uzdevums - kodu fragmenti" at bounding box center [140, 137] width 76 height 10
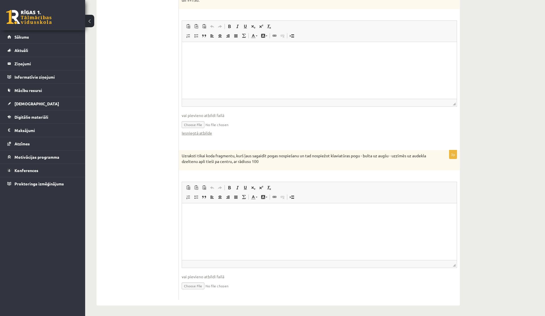
scroll to position [326, 0]
click at [196, 282] on input "file" at bounding box center [319, 284] width 275 height 12
type input "**********"
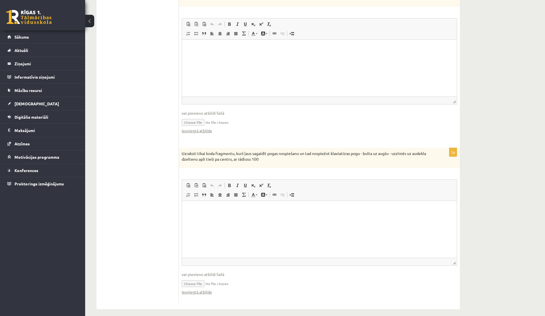
scroll to position [332, 0]
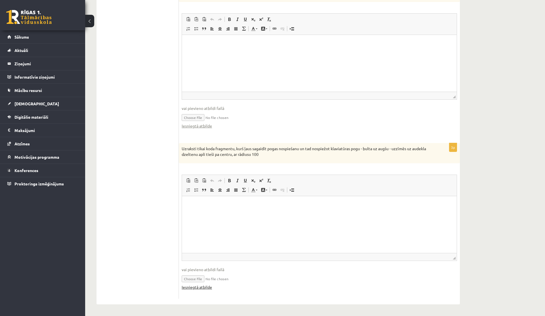
click at [206, 286] on link "Iesniegtā atbilde" at bounding box center [197, 287] width 30 height 6
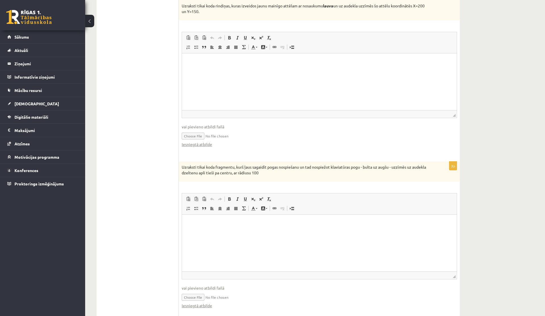
scroll to position [312, 0]
drag, startPoint x: 276, startPoint y: 173, endPoint x: 214, endPoint y: 175, distance: 61.3
click at [214, 175] on p "Uzraksti tikai koda fragmentu, kurš ļaus sagaidīt pogas nospiešanu un tad nospi…" at bounding box center [305, 170] width 247 height 11
copy p "pli tieši pa centru, ar rādiusu 100"
click at [315, 142] on div "Iesniegtā atbilde" at bounding box center [319, 145] width 275 height 6
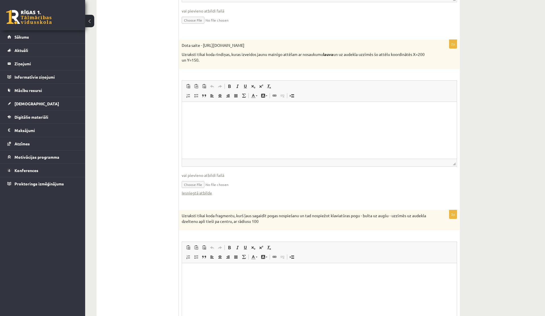
scroll to position [280, 0]
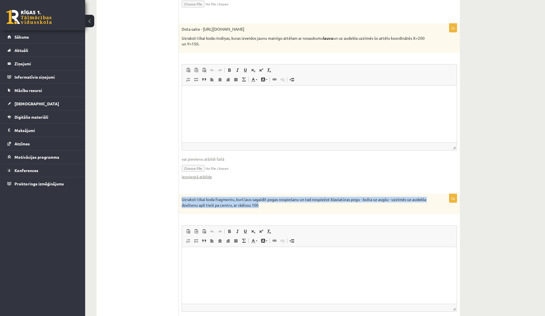
drag, startPoint x: 276, startPoint y: 206, endPoint x: 180, endPoint y: 200, distance: 96.6
click at [180, 200] on div "Uzraksti tikai koda fragmentu, kurš ļaus sagaidīt pogas nospiešanu un tad nospi…" at bounding box center [319, 204] width 281 height 20
copy p "Uzraksti tikai koda fragmentu, kurš ļaus sagaidīt pogas nospiešanu un tad nospi…"
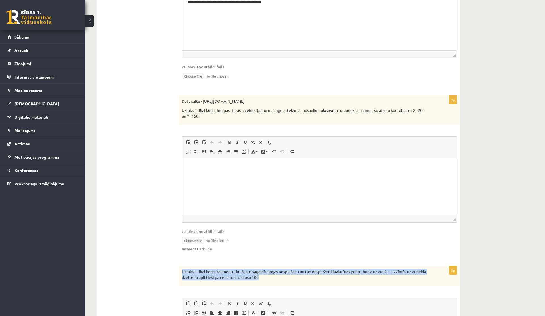
scroll to position [208, 0]
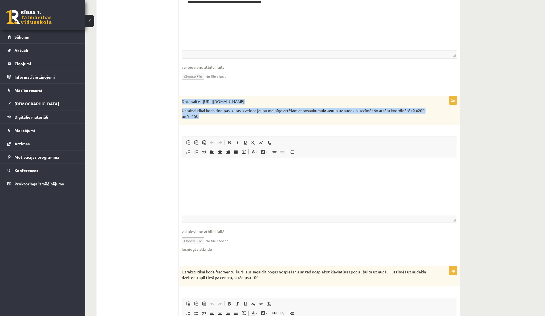
drag, startPoint x: 214, startPoint y: 115, endPoint x: 181, endPoint y: 102, distance: 35.2
click at [181, 102] on div "Dota saite - https://clipart4school.com/wp-content/uploads/2018/03/lion-color-p…" at bounding box center [319, 110] width 281 height 29
copy div "Dota saite - https://clipart4school.com/wp-content/uploads/2018/03/lion-color-p…"
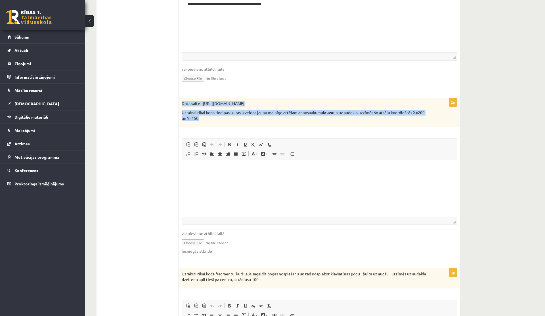
scroll to position [227, 0]
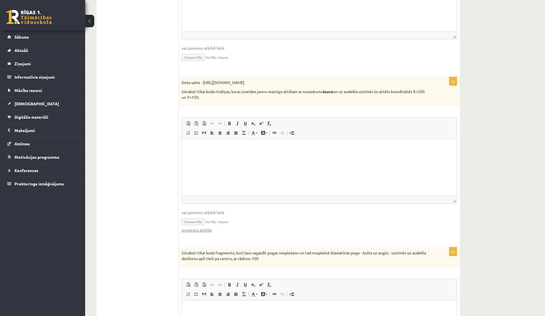
click at [235, 100] on p "Uzraksti tikai koda rindiņas, kuras izveidos jaunu mainīgo attēlam ar nosaukumu…" at bounding box center [305, 94] width 247 height 11
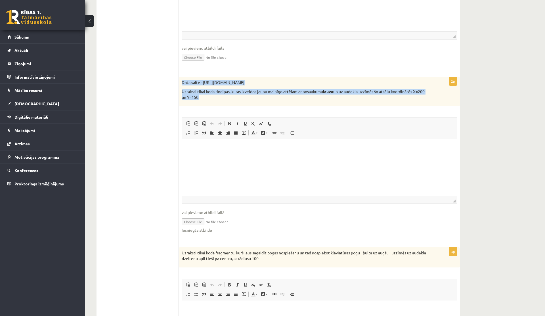
drag, startPoint x: 215, startPoint y: 98, endPoint x: 181, endPoint y: 85, distance: 37.0
click at [181, 84] on div "Dota saite - https://clipart4school.com/wp-content/uploads/2018/03/lion-color-p…" at bounding box center [319, 91] width 281 height 29
copy div "Dota saite - https://clipart4school.com/wp-content/uploads/2018/03/lion-color-p…"
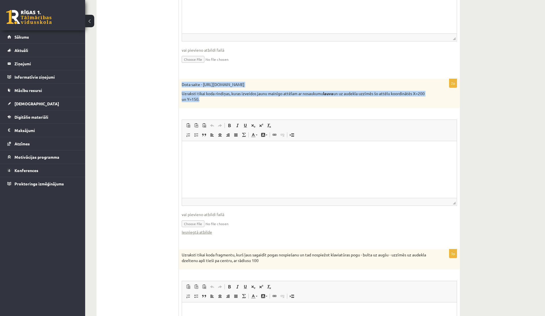
click at [217, 100] on p "Uzraksti tikai koda rindiņas, kuras izveidos jaunu mainīgo attēlam ar nosaukumu…" at bounding box center [305, 96] width 247 height 11
drag, startPoint x: 217, startPoint y: 100, endPoint x: 181, endPoint y: 86, distance: 38.7
click at [181, 86] on div "Dota saite - https://clipart4school.com/wp-content/uploads/2018/03/lion-color-p…" at bounding box center [319, 93] width 281 height 29
click at [251, 104] on div "Dota saite - https://clipart4school.com/wp-content/uploads/2018/03/lion-color-p…" at bounding box center [319, 93] width 281 height 29
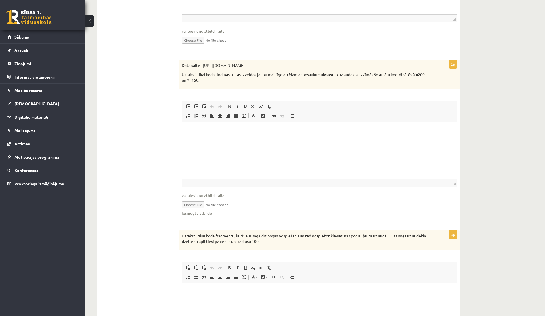
scroll to position [248, 0]
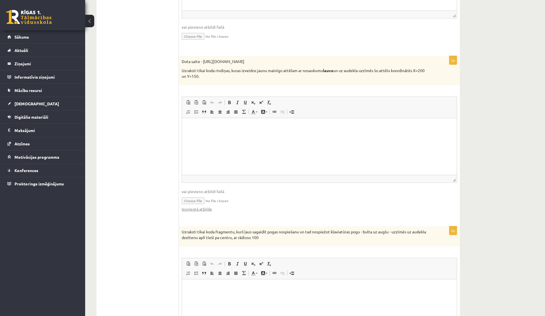
click at [189, 203] on input "file" at bounding box center [319, 200] width 275 height 12
type input "**********"
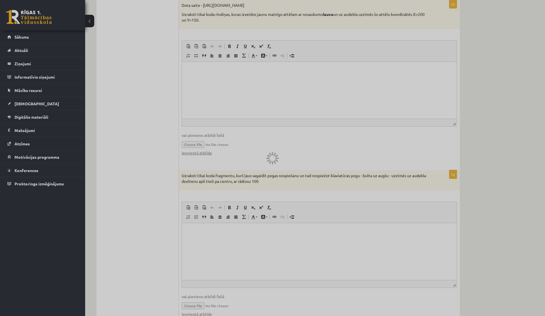
scroll to position [332, 0]
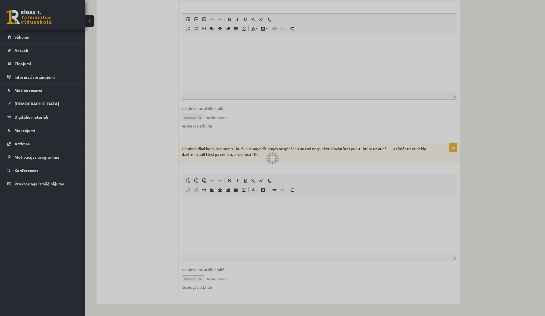
click at [187, 115] on div at bounding box center [272, 158] width 545 height 316
click at [261, 219] on div at bounding box center [272, 158] width 545 height 316
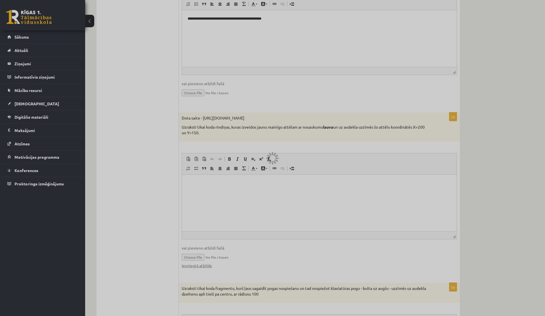
scroll to position [0, 0]
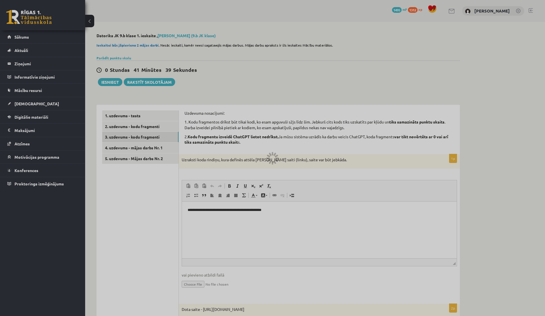
drag, startPoint x: 220, startPoint y: 209, endPoint x: 242, endPoint y: 210, distance: 23.0
click at [242, 210] on div at bounding box center [272, 158] width 545 height 316
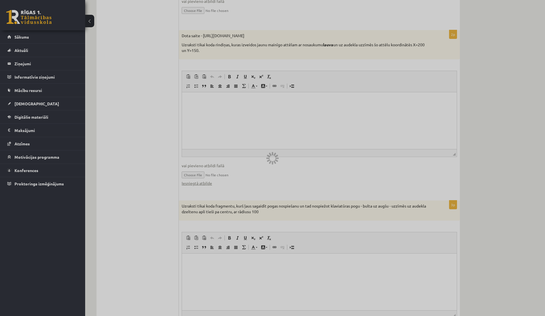
scroll to position [273, 0]
drag, startPoint x: 278, startPoint y: 212, endPoint x: 233, endPoint y: 207, distance: 45.2
click at [233, 207] on div at bounding box center [272, 158] width 545 height 316
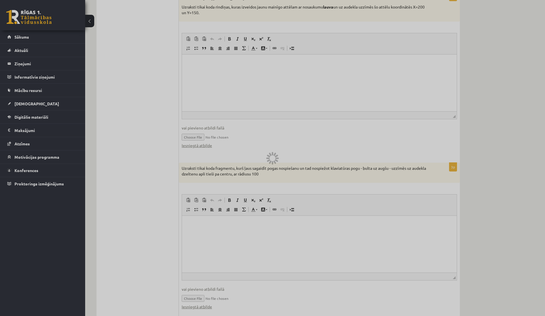
scroll to position [332, 0]
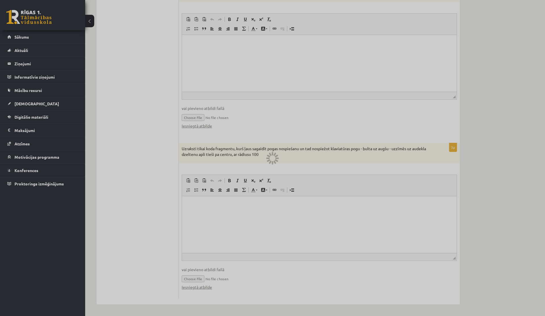
click at [200, 280] on div at bounding box center [272, 158] width 545 height 316
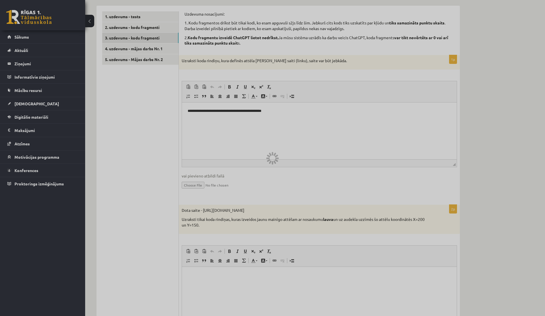
scroll to position [0, 0]
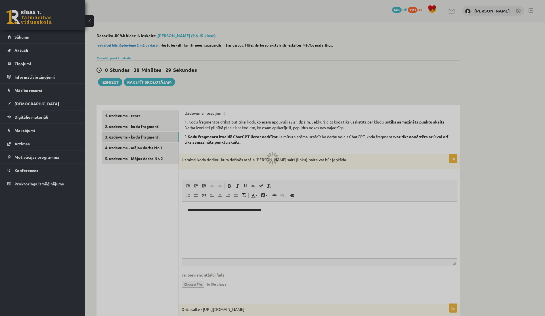
click at [141, 128] on div at bounding box center [272, 158] width 545 height 316
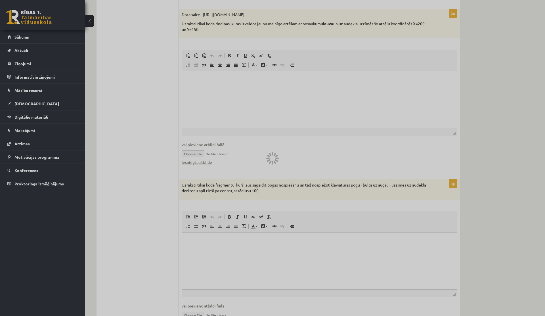
scroll to position [332, 0]
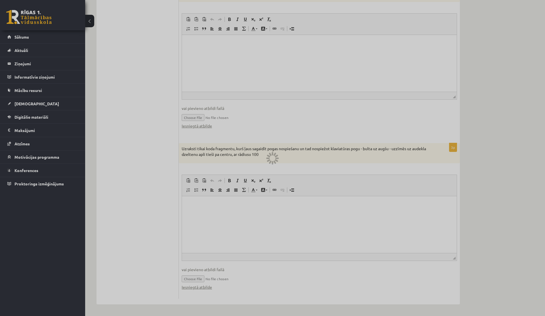
click at [91, 22] on div at bounding box center [272, 158] width 545 height 316
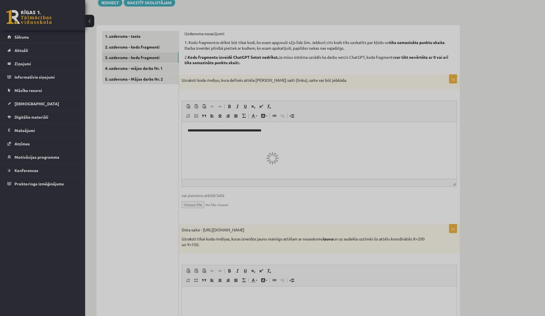
scroll to position [0, 0]
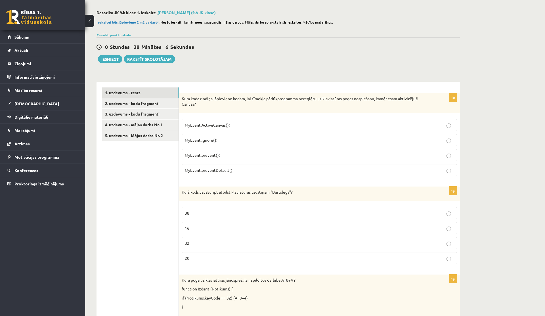
scroll to position [31, 0]
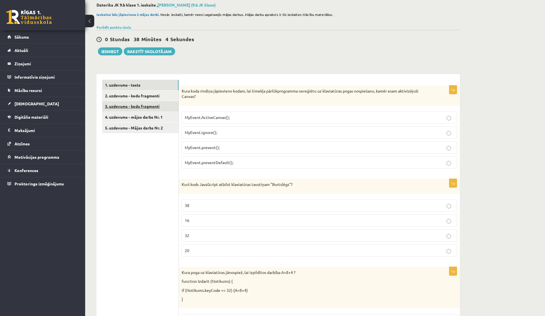
click at [153, 109] on link "3. uzdevums - kodu fragmenti" at bounding box center [140, 106] width 76 height 10
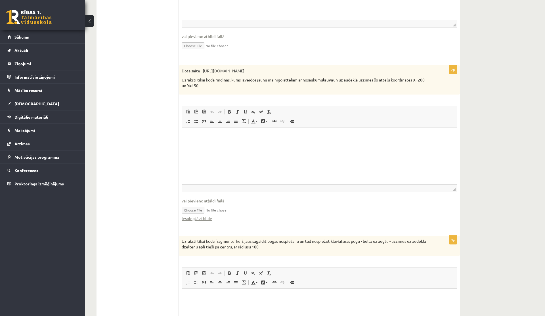
scroll to position [258, 0]
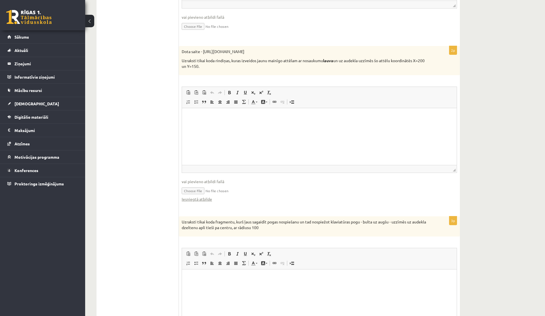
click at [189, 189] on input "file" at bounding box center [319, 190] width 275 height 12
type input "**********"
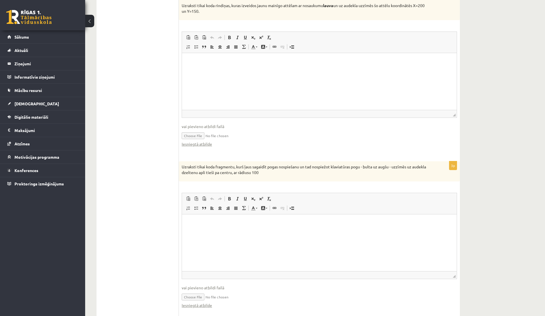
scroll to position [332, 0]
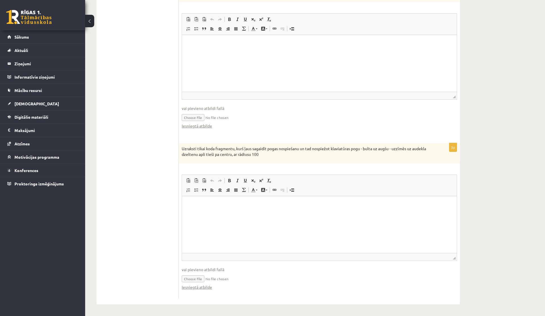
click at [191, 276] on input "file" at bounding box center [319, 278] width 275 height 12
click at [206, 124] on link "Iesniegtā atbilde" at bounding box center [197, 126] width 30 height 6
click at [197, 288] on link "Iesniegtā atbilde" at bounding box center [197, 287] width 30 height 6
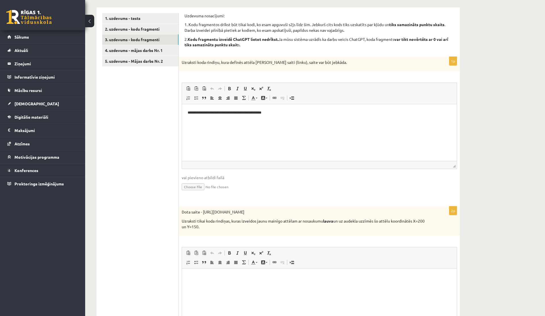
scroll to position [298, 0]
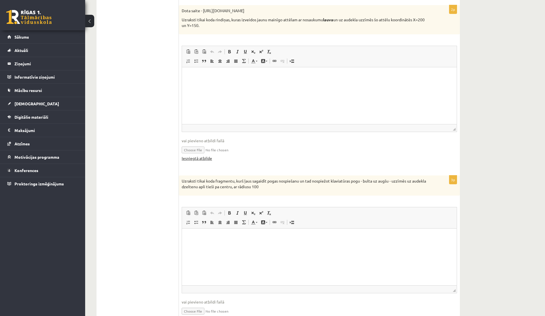
click at [191, 157] on link "Iesniegtā atbilde" at bounding box center [197, 158] width 30 height 6
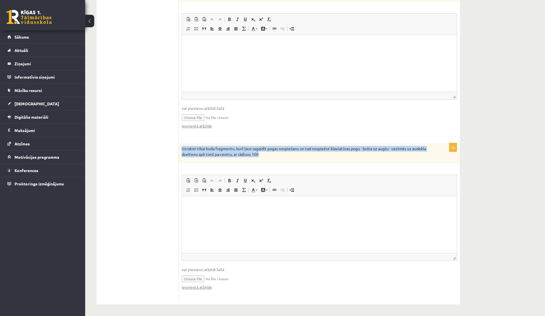
drag, startPoint x: 281, startPoint y: 153, endPoint x: 181, endPoint y: 148, distance: 100.8
click at [181, 147] on div "Uzraksti tikai koda fragmentu, kurš ļaus sagaidīt pogas nospiešanu un tad nospi…" at bounding box center [319, 153] width 281 height 20
copy p "Uzraksti tikai koda fragmentu, kurš ļaus sagaidīt pogas nospiešanu un tad nospi…"
click at [194, 277] on input "file" at bounding box center [319, 278] width 275 height 12
click at [184, 287] on link "Iesniegtā atbilde" at bounding box center [197, 287] width 30 height 6
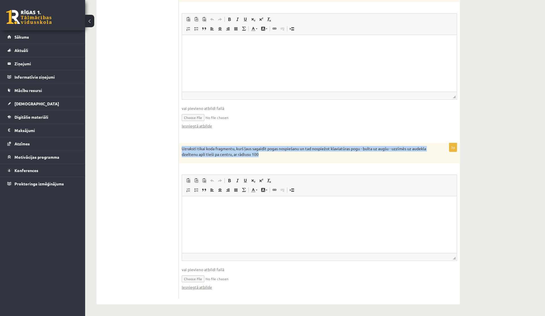
click at [195, 277] on input "file" at bounding box center [319, 278] width 275 height 12
type input "**********"
click at [192, 287] on link "Iesniegtā atbilde" at bounding box center [197, 287] width 30 height 6
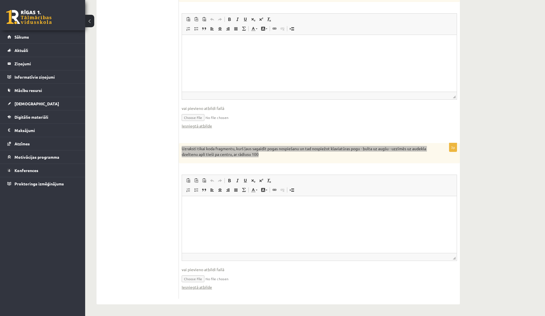
click at [218, 213] on html at bounding box center [319, 204] width 275 height 17
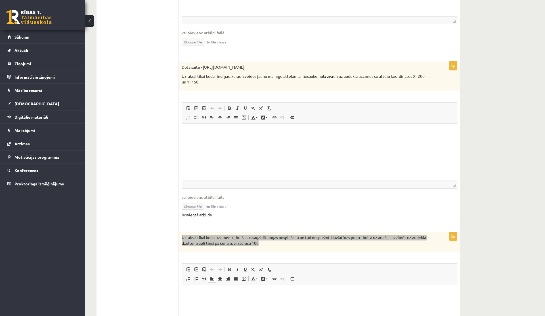
scroll to position [242, 0]
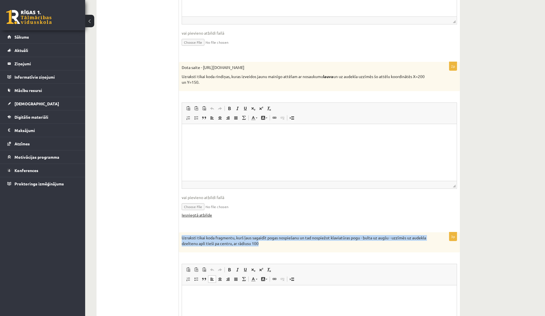
click at [197, 215] on link "Iesniegtā atbilde" at bounding box center [197, 215] width 30 height 6
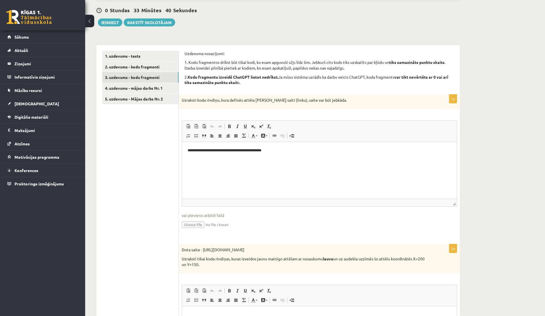
scroll to position [60, 0]
click at [154, 69] on link "2. uzdevums - kodu fragmenti" at bounding box center [140, 66] width 76 height 10
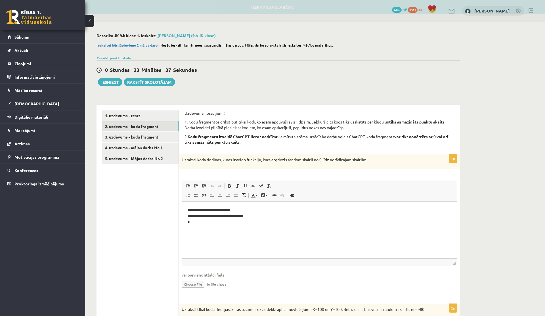
scroll to position [0, 0]
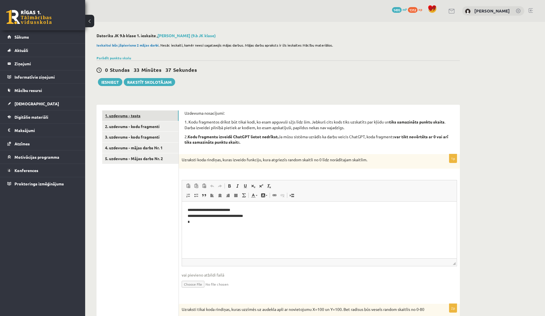
click at [150, 116] on link "1. uzdevums - tests" at bounding box center [140, 115] width 76 height 10
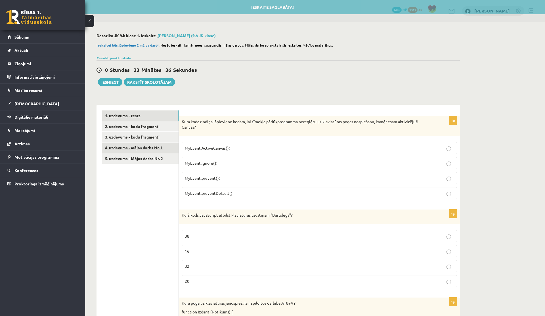
click at [151, 148] on link "4. uzdevums - mājas darbs Nr. 1" at bounding box center [140, 147] width 76 height 10
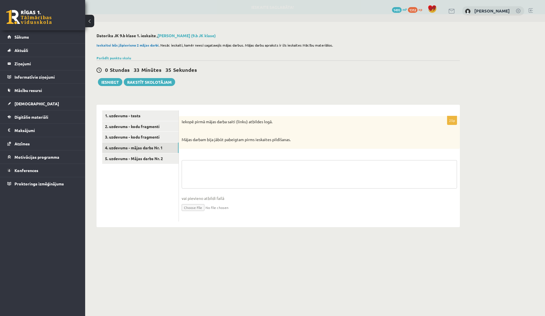
click at [201, 180] on textarea at bounding box center [319, 174] width 275 height 28
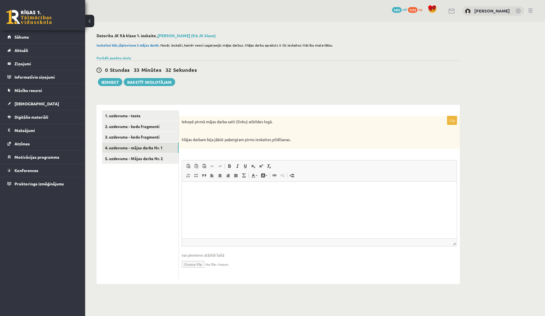
click at [218, 199] on html at bounding box center [319, 189] width 275 height 17
click at [192, 262] on input "file" at bounding box center [319, 264] width 275 height 12
type input "**********"
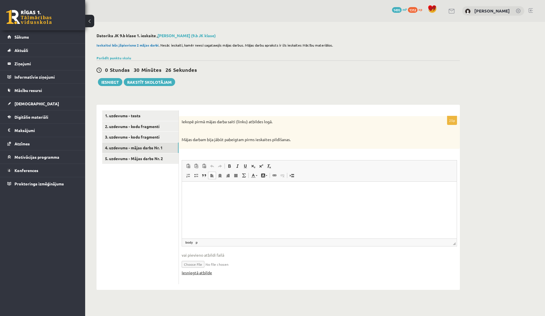
click at [193, 271] on link "Iesniegtā atbilde" at bounding box center [197, 272] width 30 height 6
click at [146, 161] on link "5. uzdevums - Mājas darbs Nr. 2" at bounding box center [140, 158] width 76 height 10
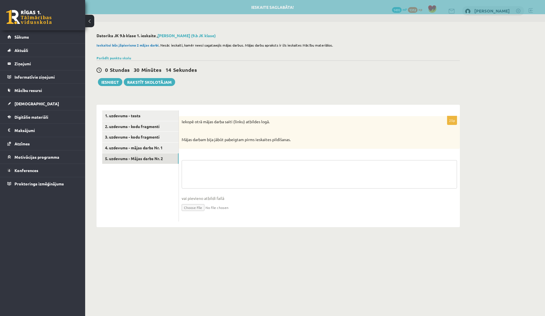
click at [298, 182] on textarea at bounding box center [319, 174] width 275 height 28
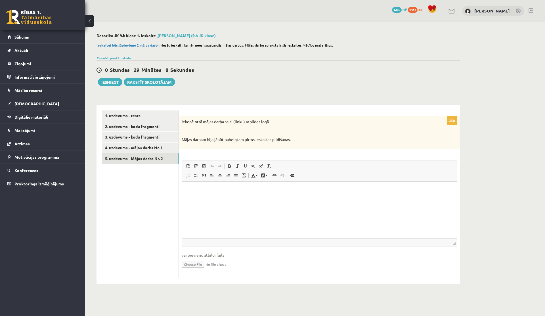
click at [191, 262] on input "file" at bounding box center [319, 264] width 275 height 12
type input "**********"
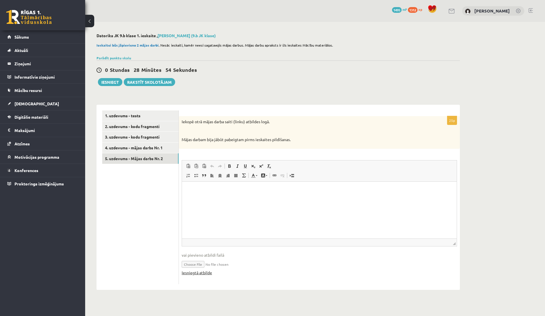
click at [206, 272] on link "Iesniegtā atbilde" at bounding box center [197, 272] width 30 height 6
click at [154, 145] on link "4. uzdevums - mājas darbs Nr. 1" at bounding box center [140, 147] width 76 height 10
click at [144, 157] on link "5. uzdevums - Mājas darbs Nr. 2" at bounding box center [140, 158] width 76 height 10
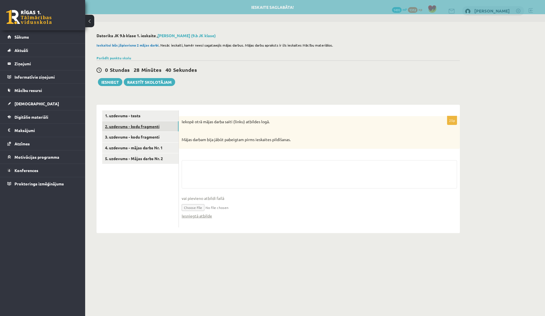
click at [153, 125] on link "2. uzdevums - kodu fragmenti" at bounding box center [140, 126] width 76 height 10
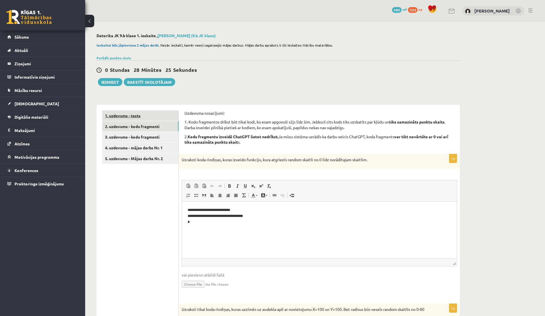
click at [157, 119] on link "1. uzdevums - tests" at bounding box center [140, 115] width 76 height 10
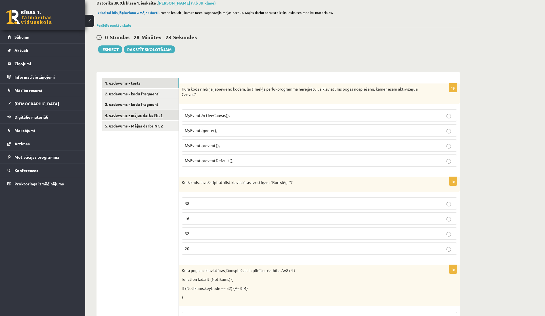
scroll to position [41, 0]
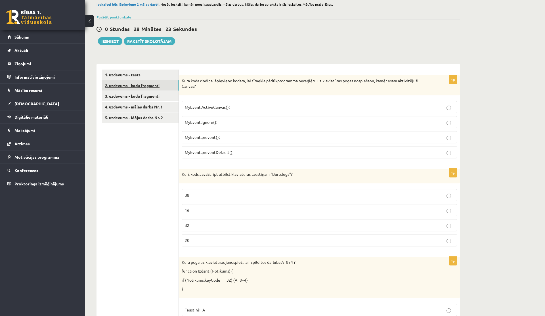
click at [150, 89] on link "2. uzdevums - kodu fragmenti" at bounding box center [140, 85] width 76 height 10
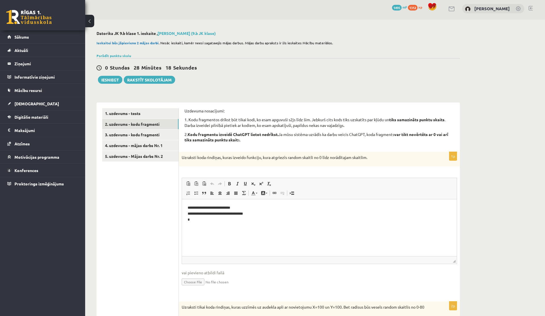
scroll to position [0, 0]
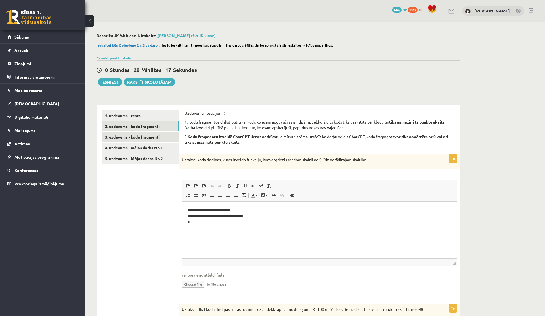
click at [141, 136] on link "3. uzdevums - kodu fragmenti" at bounding box center [140, 137] width 76 height 10
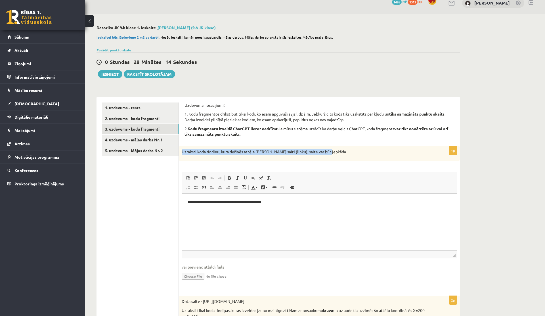
drag, startPoint x: 181, startPoint y: 151, endPoint x: 331, endPoint y: 150, distance: 149.8
click at [331, 150] on div "Uzraksti koda rindiņu, kura definēs attēla MyImg saiti (linku), saite var būt j…" at bounding box center [319, 153] width 281 height 15
copy p "Uzraksti koda rindiņu, kura definēs attēla MyImg saiti (linku), saite var būt j…"
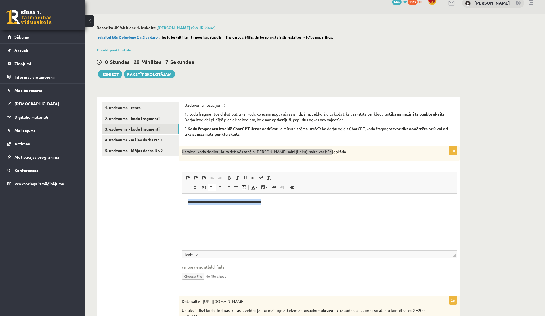
drag, startPoint x: 272, startPoint y: 203, endPoint x: 180, endPoint y: 204, distance: 92.2
click at [182, 204] on html "**********" at bounding box center [319, 204] width 275 height 23
copy p "**********"
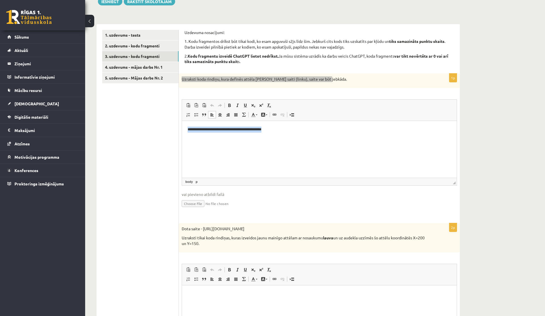
scroll to position [110, 0]
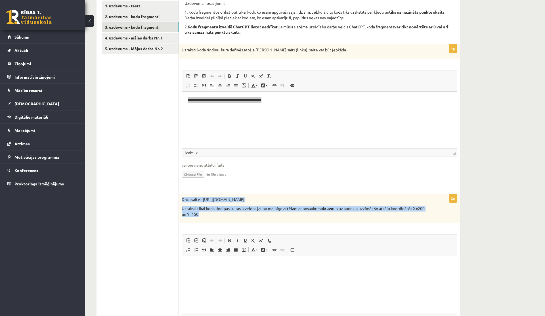
drag, startPoint x: 182, startPoint y: 200, endPoint x: 226, endPoint y: 220, distance: 49.0
click at [226, 220] on div "Dota saite - https://clipart4school.com/wp-content/uploads/2018/03/lion-color-p…" at bounding box center [319, 208] width 281 height 29
copy div "Dota saite - https://clipart4school.com/wp-content/uploads/2018/03/lion-color-p…"
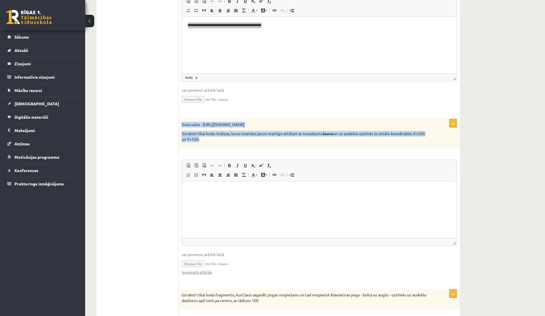
scroll to position [332, 0]
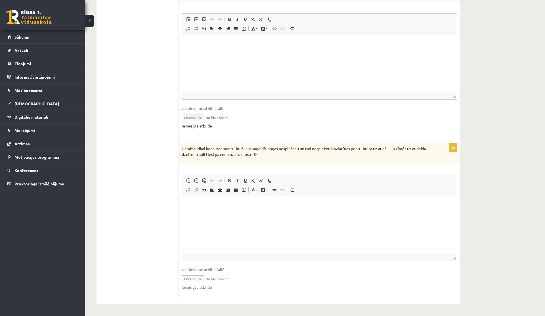
click at [196, 125] on link "Iesniegtā atbilde" at bounding box center [197, 126] width 30 height 6
click at [197, 284] on link "Iesniegtā atbilde" at bounding box center [197, 287] width 30 height 6
click at [205, 288] on link "Iesniegtā atbilde" at bounding box center [197, 287] width 30 height 6
click at [128, 80] on ul "1. uzdevums - tests 2. uzdevums - kodu fragmenti 3. uzdevums - kodu fragmenti 4…" at bounding box center [140, 39] width 77 height 519
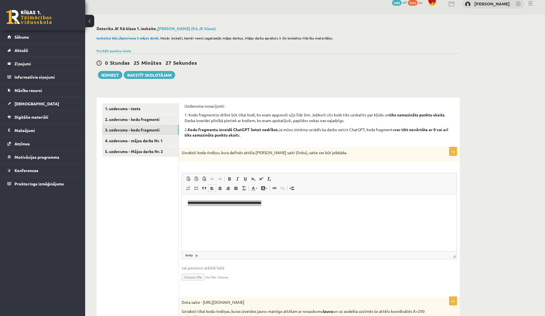
scroll to position [0, 0]
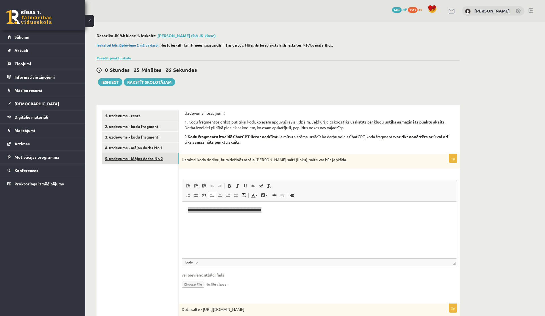
click at [134, 157] on link "5. uzdevums - Mājas darbs Nr. 2" at bounding box center [140, 158] width 76 height 10
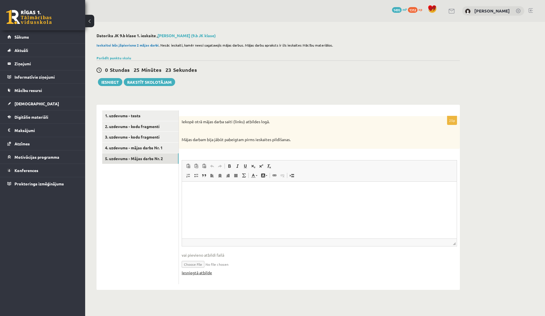
click at [192, 273] on link "Iesniegtā atbilde" at bounding box center [197, 272] width 30 height 6
click at [190, 263] on input "file" at bounding box center [319, 264] width 275 height 12
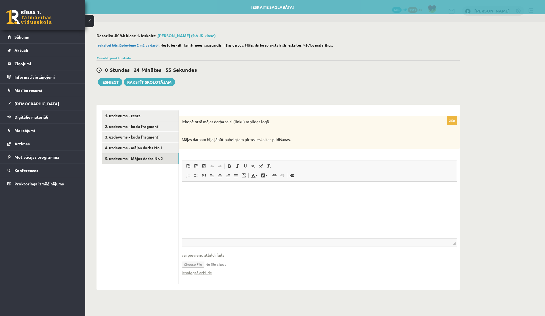
type input "**********"
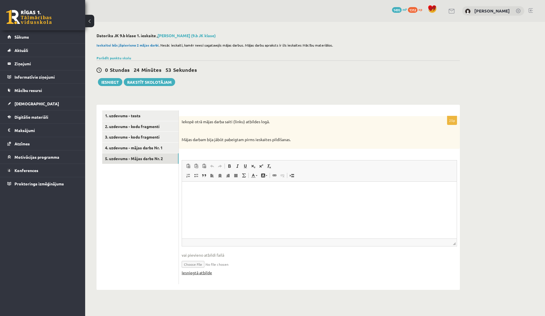
click at [193, 275] on link "Iesniegtā atbilde" at bounding box center [197, 272] width 30 height 6
click at [130, 146] on link "4. uzdevums - mājas darbs Nr. 1" at bounding box center [140, 147] width 76 height 10
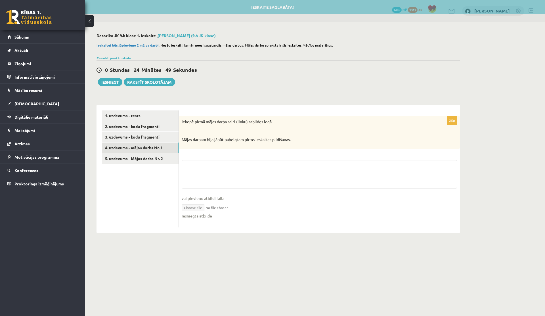
click at [200, 208] on input "file" at bounding box center [319, 207] width 275 height 12
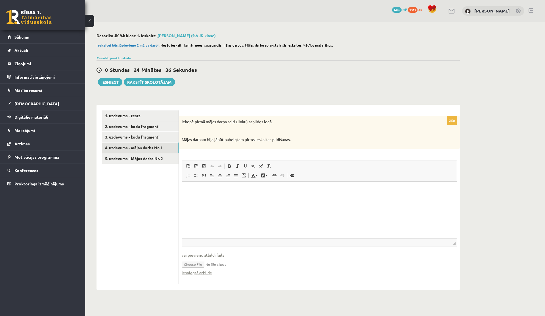
type input "**********"
click at [116, 83] on button "Iesniegt" at bounding box center [110, 82] width 24 height 8
